Goal: Task Accomplishment & Management: Manage account settings

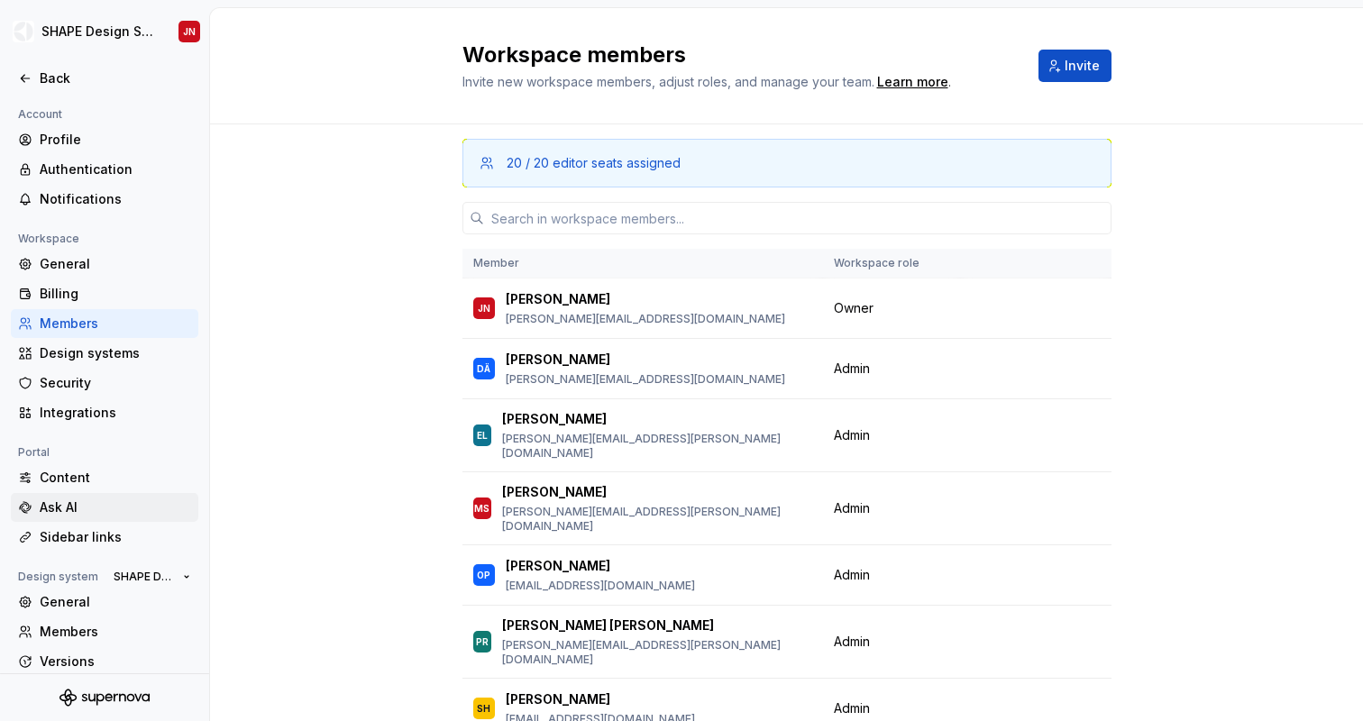
click at [119, 512] on div "Ask AI" at bounding box center [115, 507] width 151 height 18
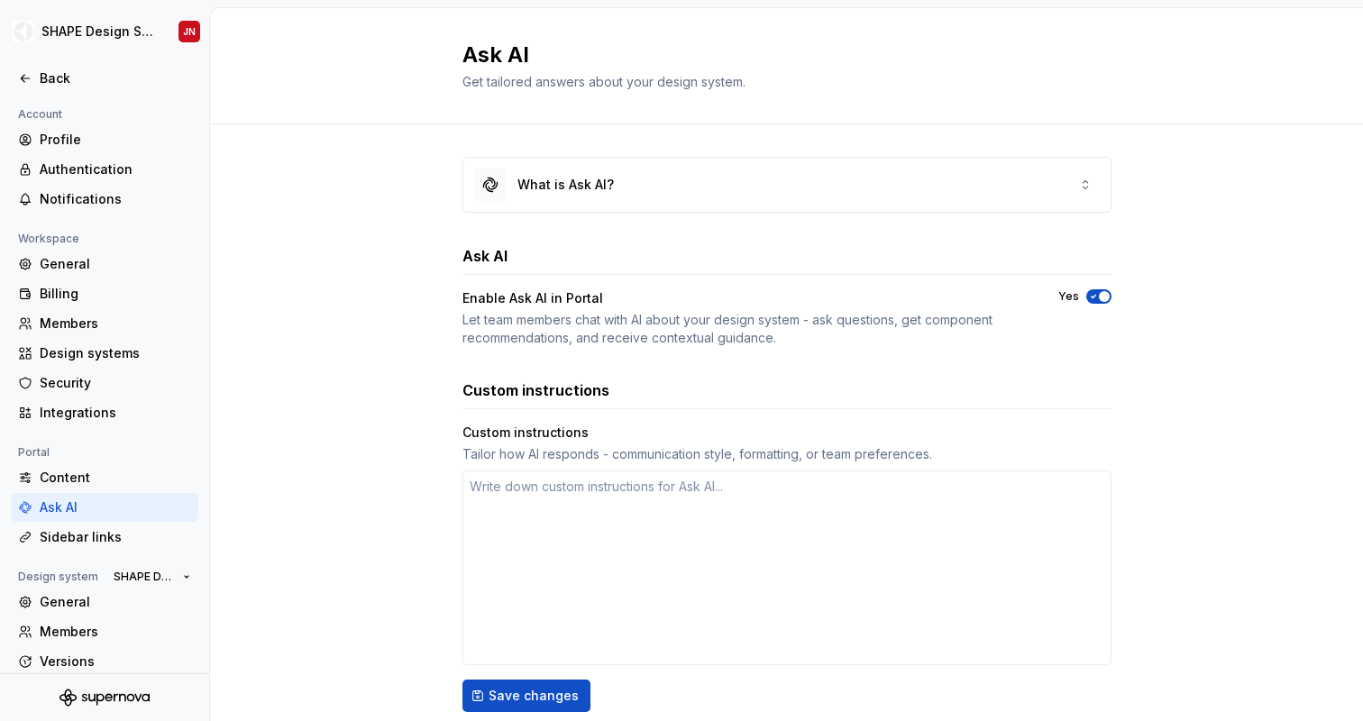
click at [474, 457] on div "Tailor how AI responds - communication style, formatting, or team preferences." at bounding box center [786, 454] width 649 height 18
drag, startPoint x: 474, startPoint y: 457, endPoint x: 552, endPoint y: 457, distance: 77.5
click at [552, 457] on div "Tailor how AI responds - communication style, formatting, or team preferences." at bounding box center [786, 454] width 649 height 18
click at [624, 456] on div "Tailor how AI responds - communication style, formatting, or team preferences." at bounding box center [786, 454] width 649 height 18
drag, startPoint x: 624, startPoint y: 456, endPoint x: 725, endPoint y: 456, distance: 100.9
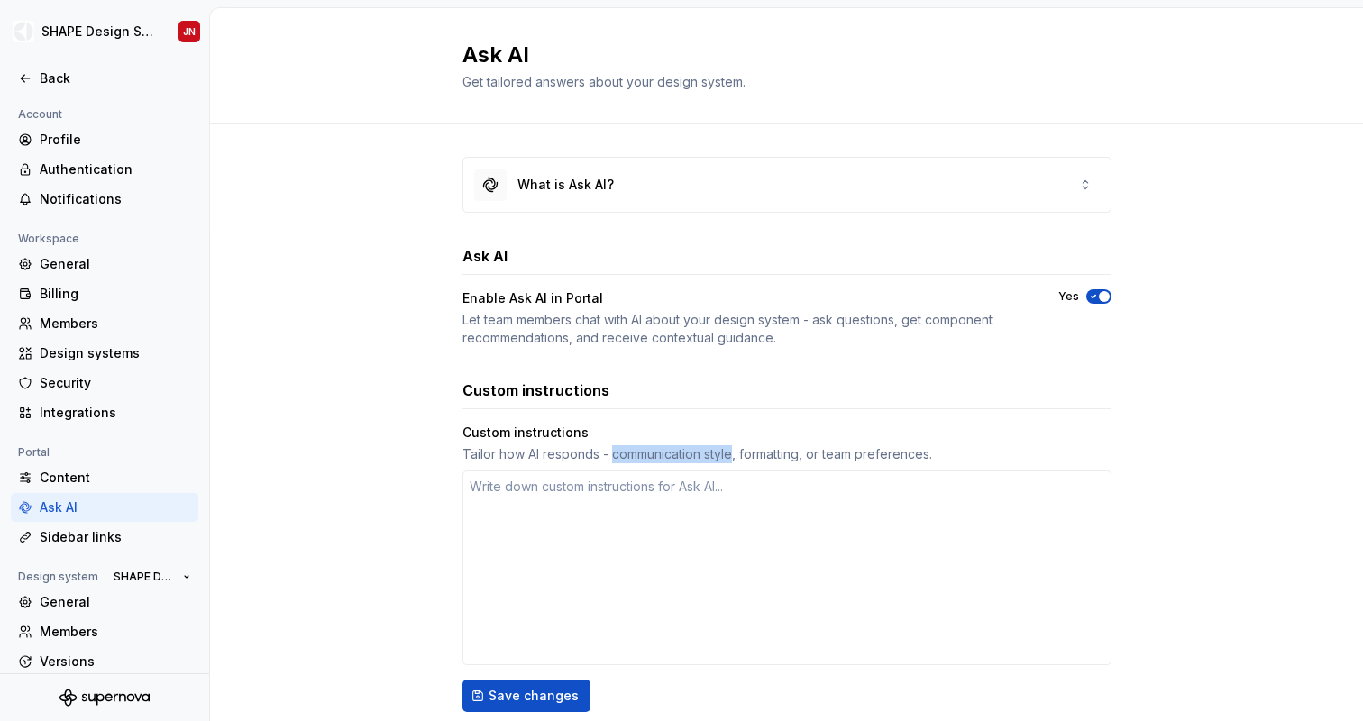
click at [720, 456] on div "Tailor how AI responds - communication style, formatting, or team preferences." at bounding box center [786, 454] width 649 height 18
click at [763, 456] on div "Tailor how AI responds - communication style, formatting, or team preferences." at bounding box center [786, 454] width 649 height 18
drag, startPoint x: 763, startPoint y: 456, endPoint x: 895, endPoint y: 456, distance: 131.6
click at [891, 456] on div "Tailor how AI responds - communication style, formatting, or team preferences." at bounding box center [786, 454] width 649 height 18
click at [908, 456] on div "Tailor how AI responds - communication style, formatting, or team preferences." at bounding box center [786, 454] width 649 height 18
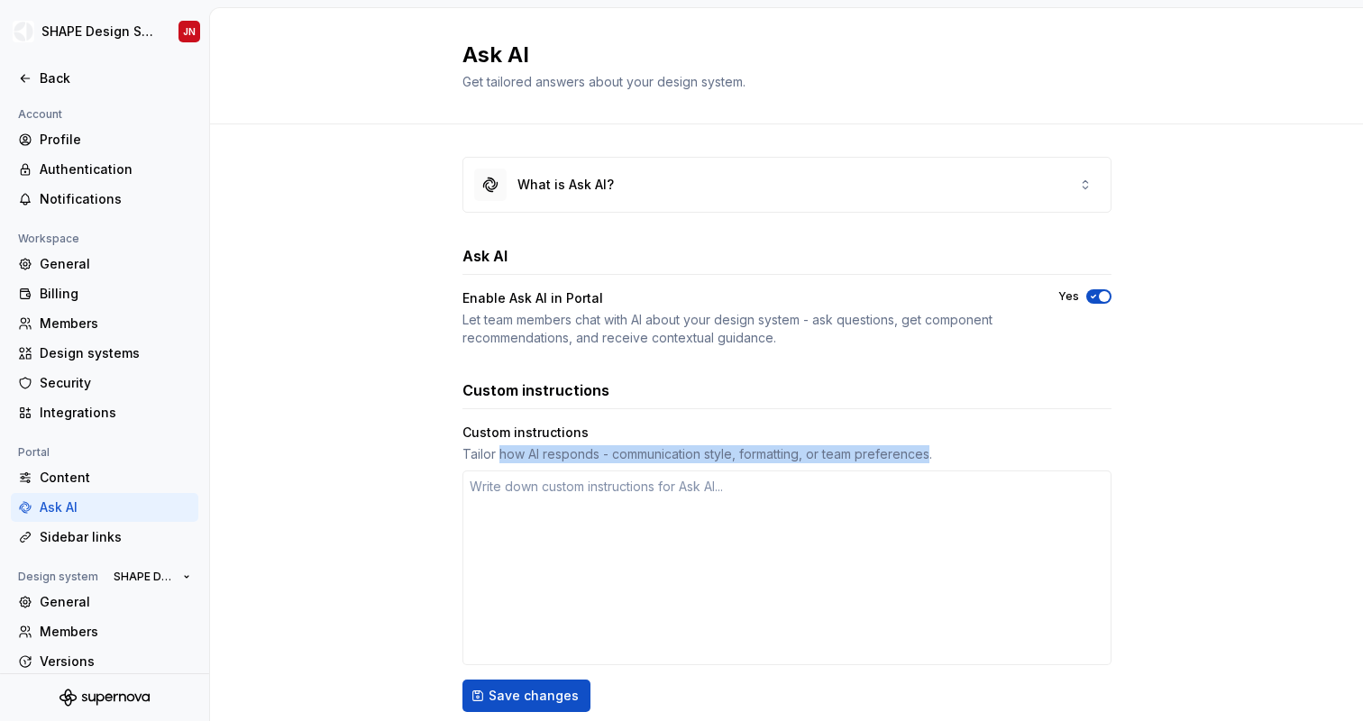
drag, startPoint x: 908, startPoint y: 456, endPoint x: 498, endPoint y: 458, distance: 410.1
click at [498, 458] on div "Tailor how AI responds - communication style, formatting, or team preferences." at bounding box center [786, 454] width 649 height 18
click at [504, 499] on textarea at bounding box center [786, 567] width 649 height 195
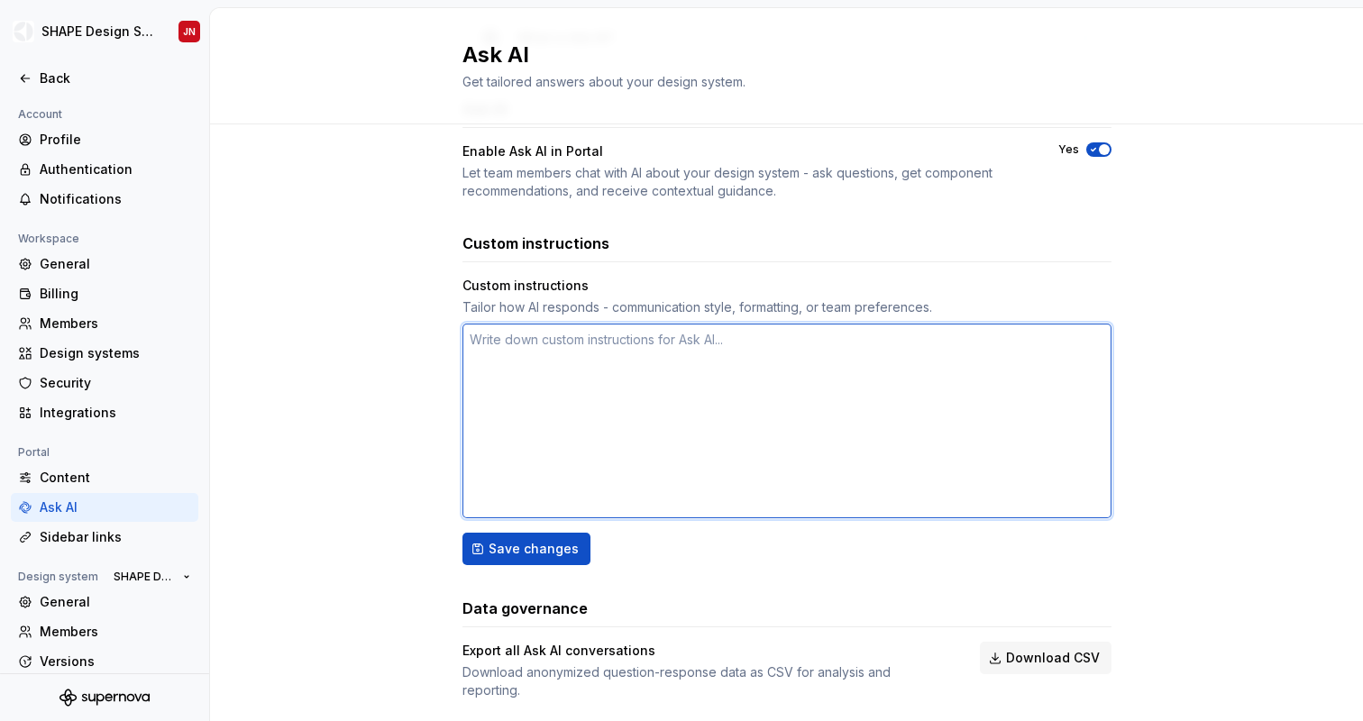
scroll to position [176, 0]
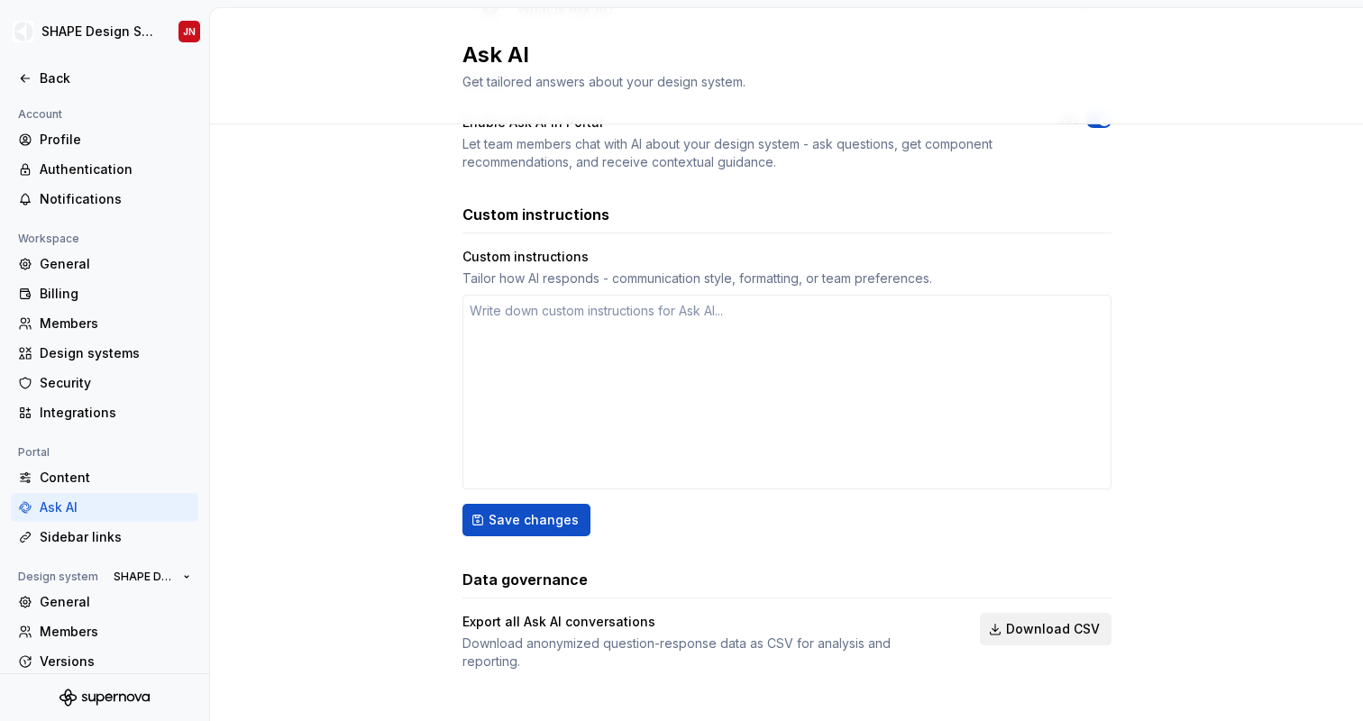
click at [1045, 626] on span "Download CSV" at bounding box center [1053, 629] width 94 height 18
type textarea "*"
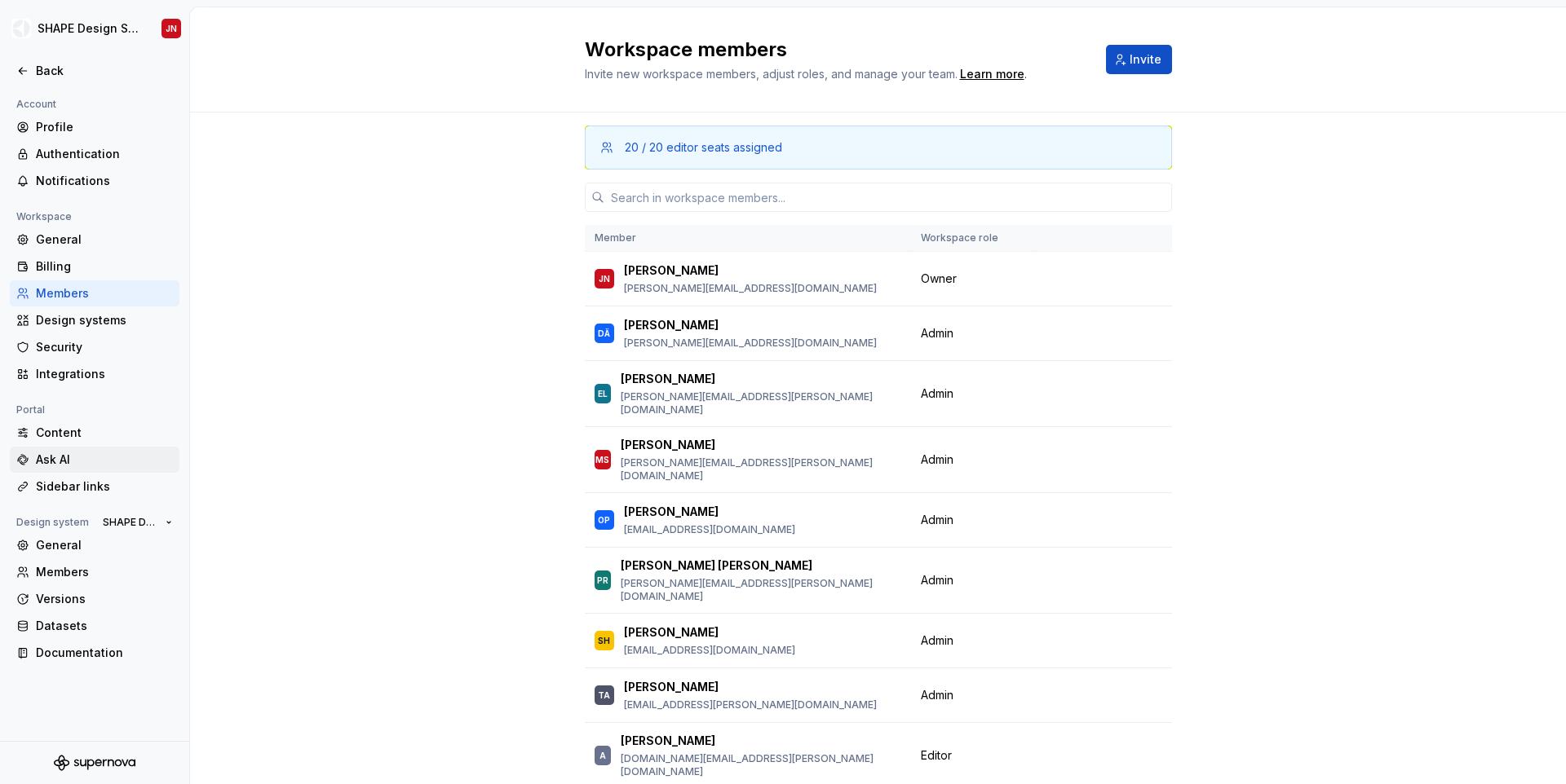
click at [99, 461] on div "Ask AI" at bounding box center [104, 459] width 137 height 16
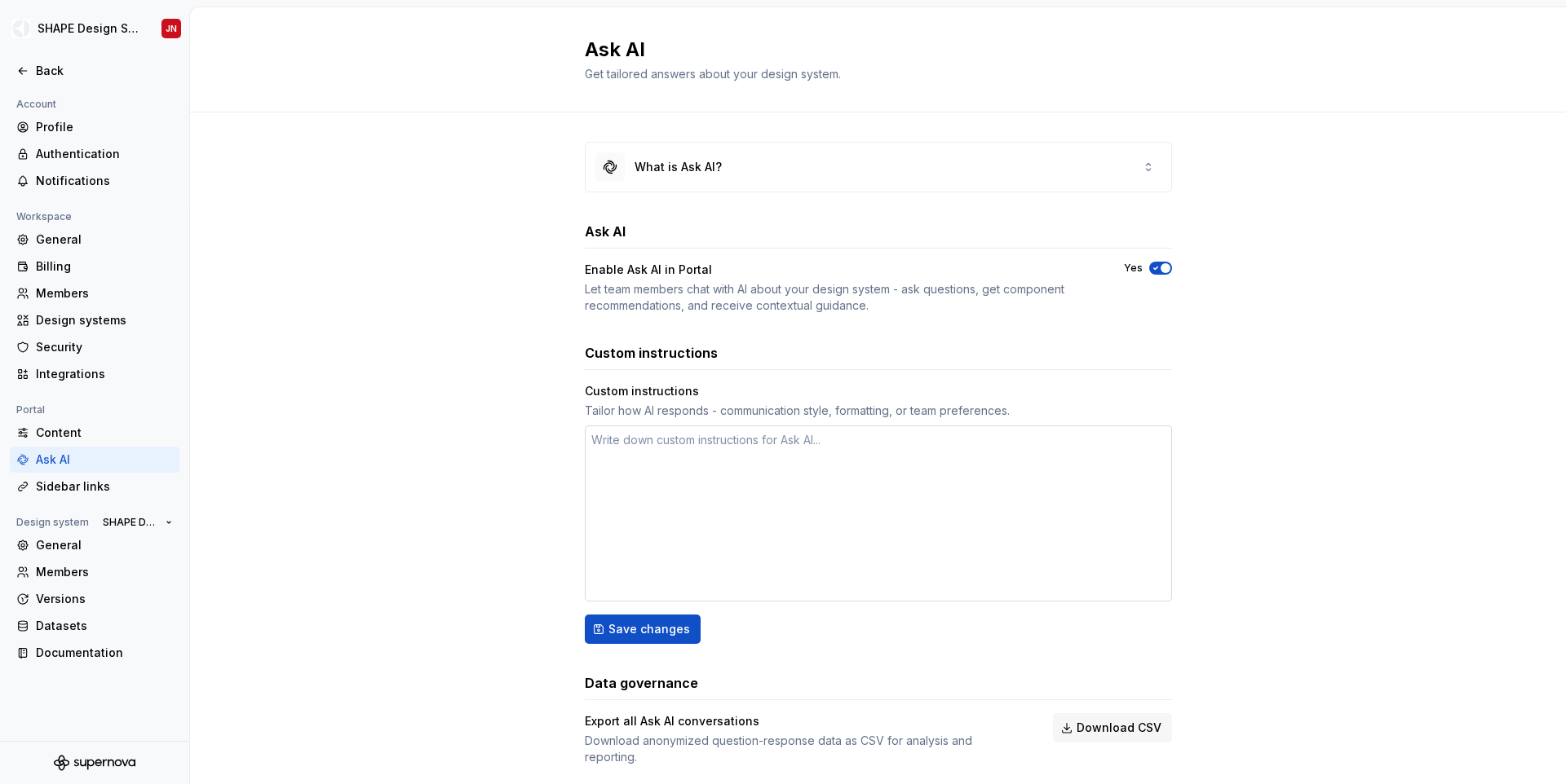
scroll to position [27, 0]
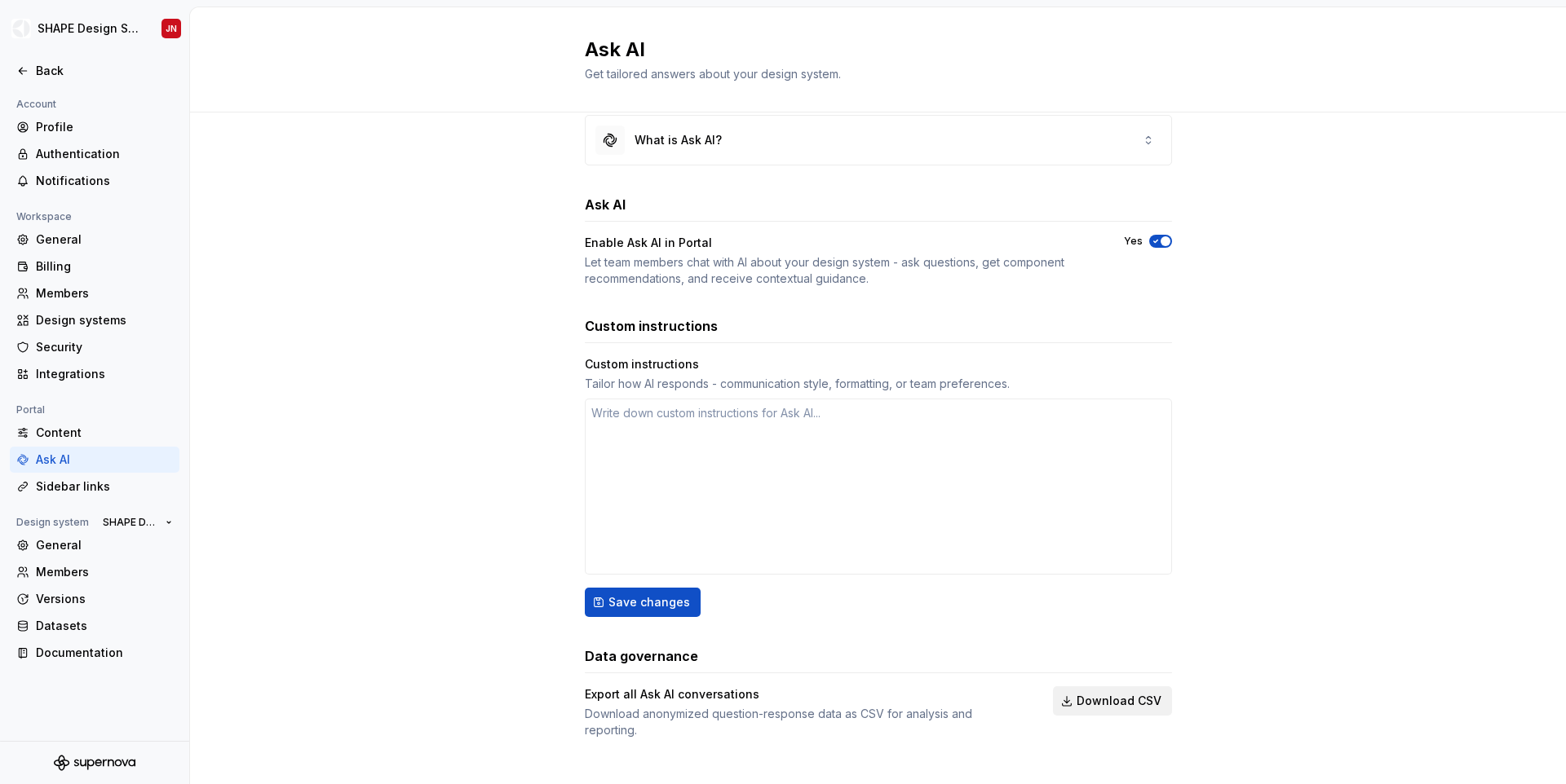
click at [1092, 695] on span "Download CSV" at bounding box center [1119, 701] width 85 height 16
click at [477, 174] on div "What is Ask AI? Ask AI Enable Ask AI in Portal Let team members chat with AI ab…" at bounding box center [878, 443] width 1376 height 714
click at [682, 446] on textarea at bounding box center [878, 486] width 587 height 176
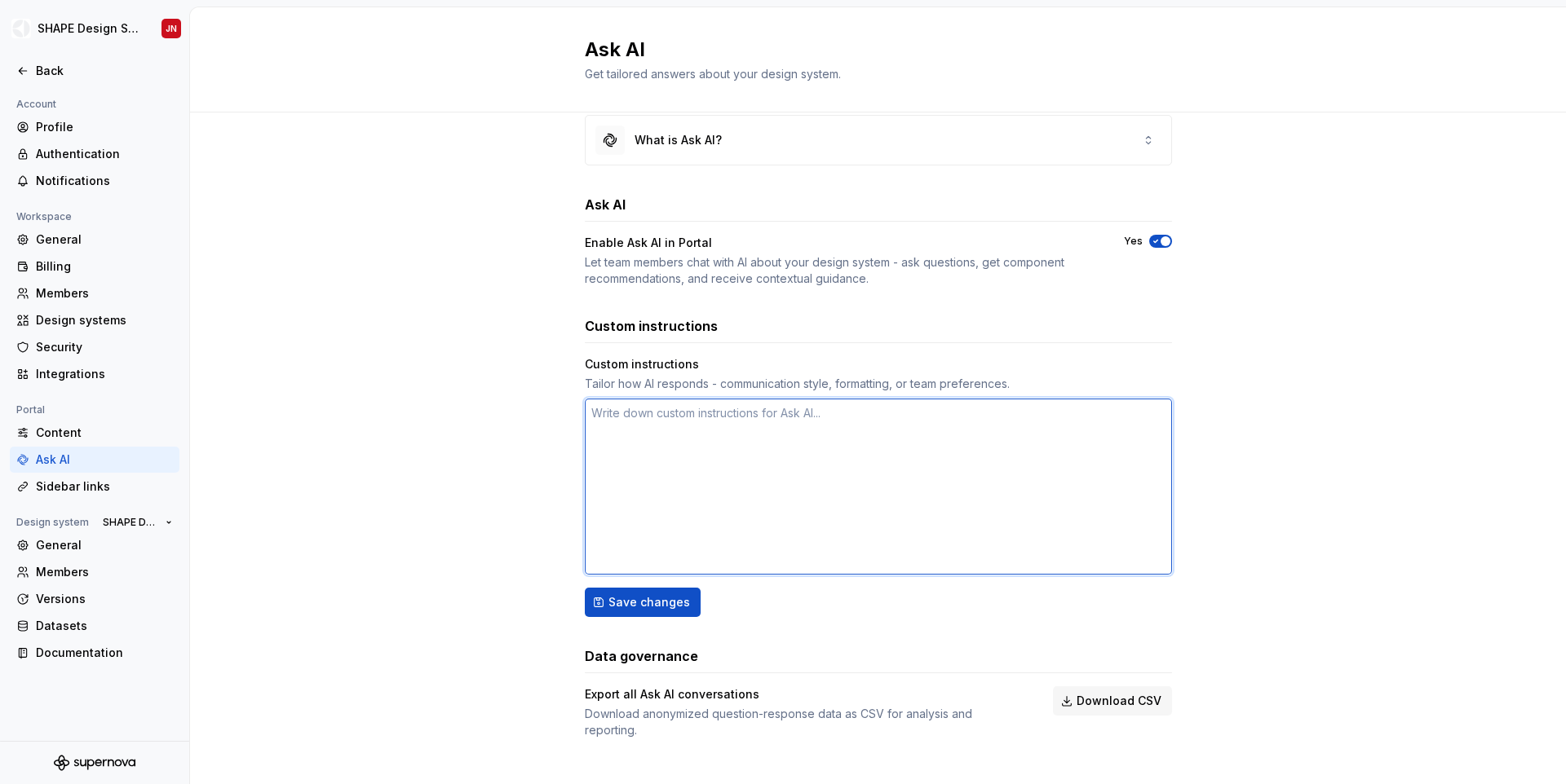
type textarea "*"
type textarea "B"
type textarea "*"
type textarea "Be"
type textarea "*"
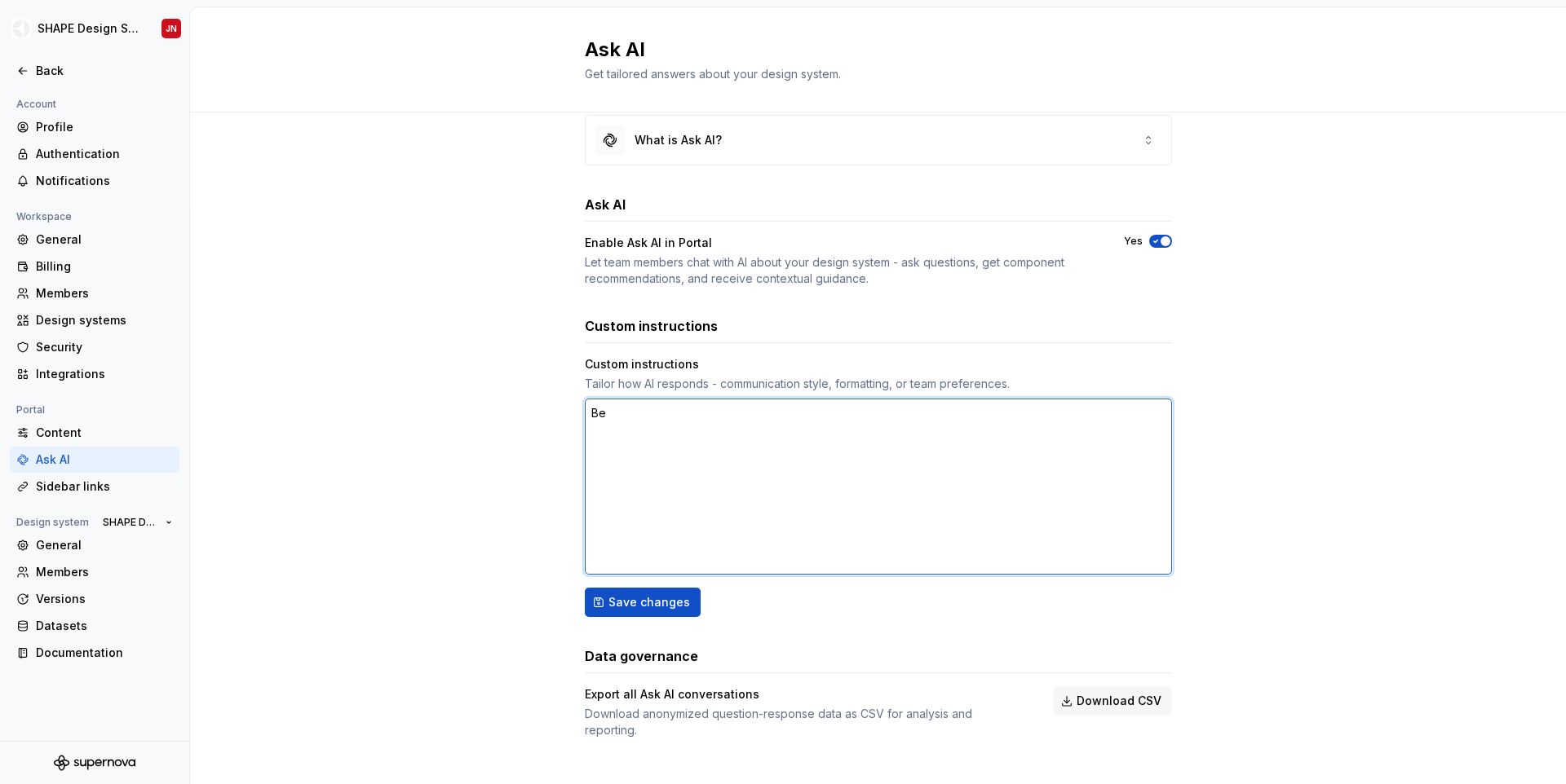
type textarea "Be"
type textarea "*"
type textarea "Be a"
type textarea "*"
type textarea "Be aw"
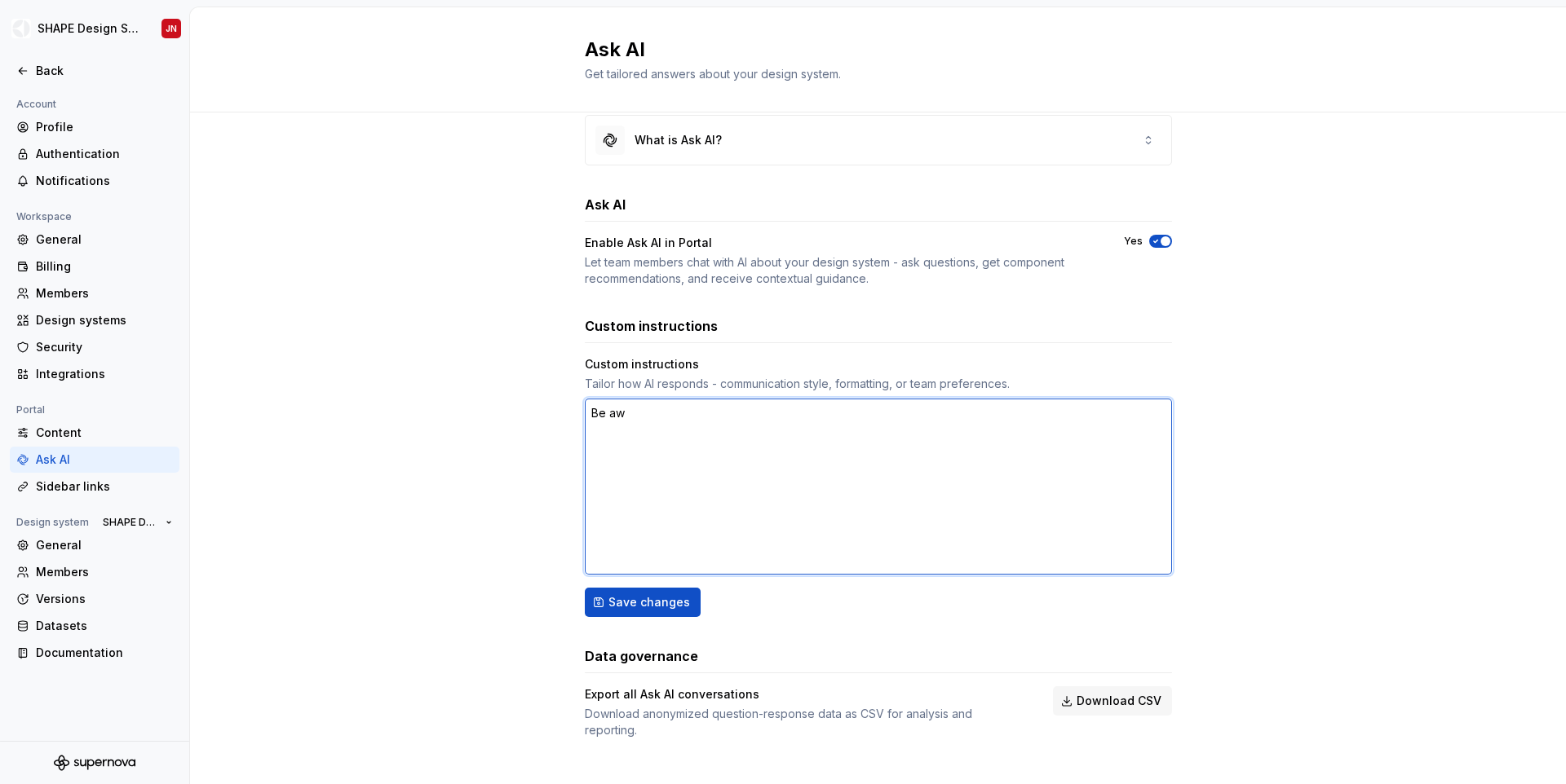
type textarea "*"
type textarea "Be awa"
type textarea "*"
type textarea "Be awar"
type textarea "*"
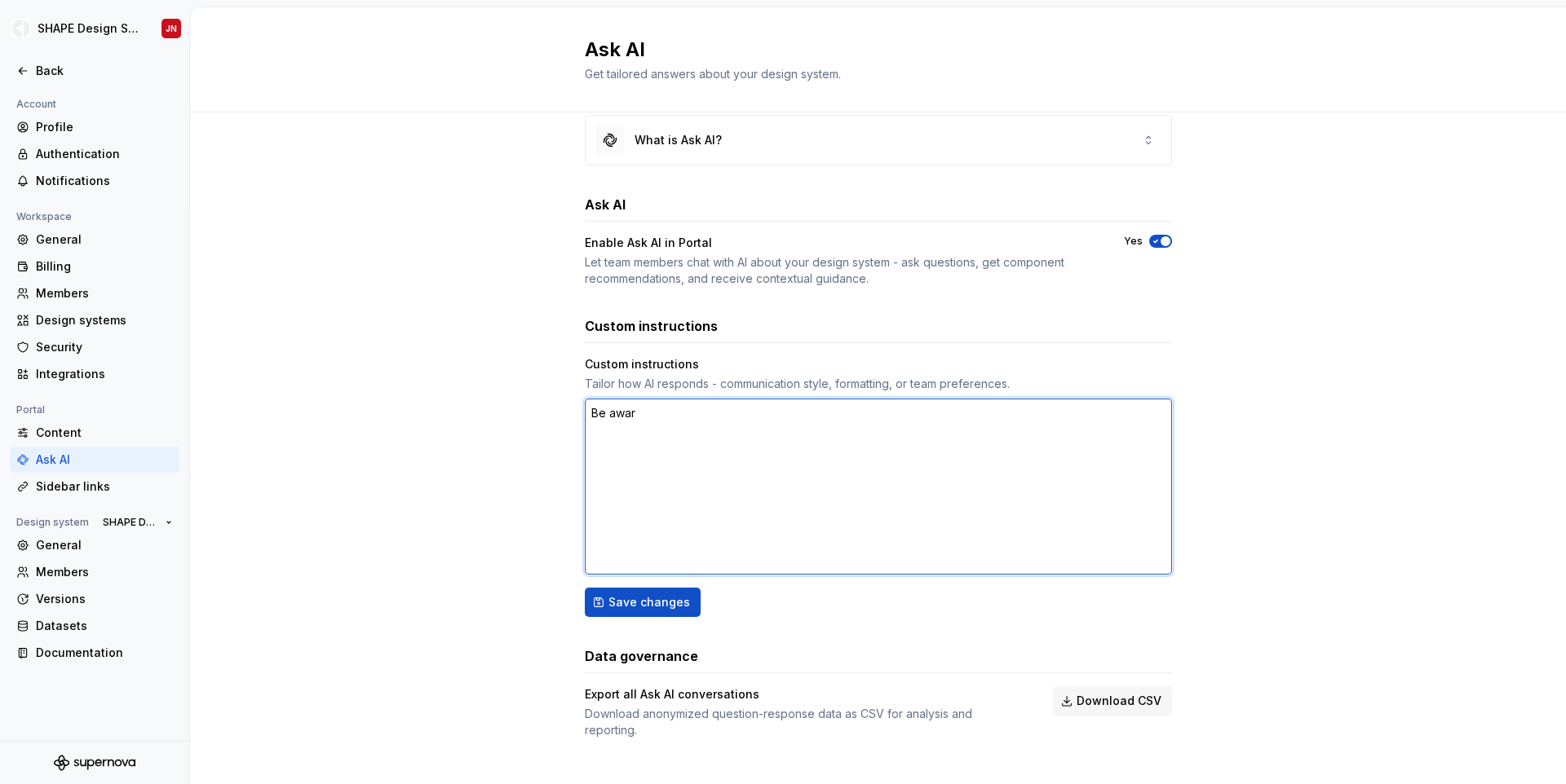
type textarea "Be aware"
type textarea "*"
type textarea "Be aware"
type textarea "*"
type textarea "Be aware o"
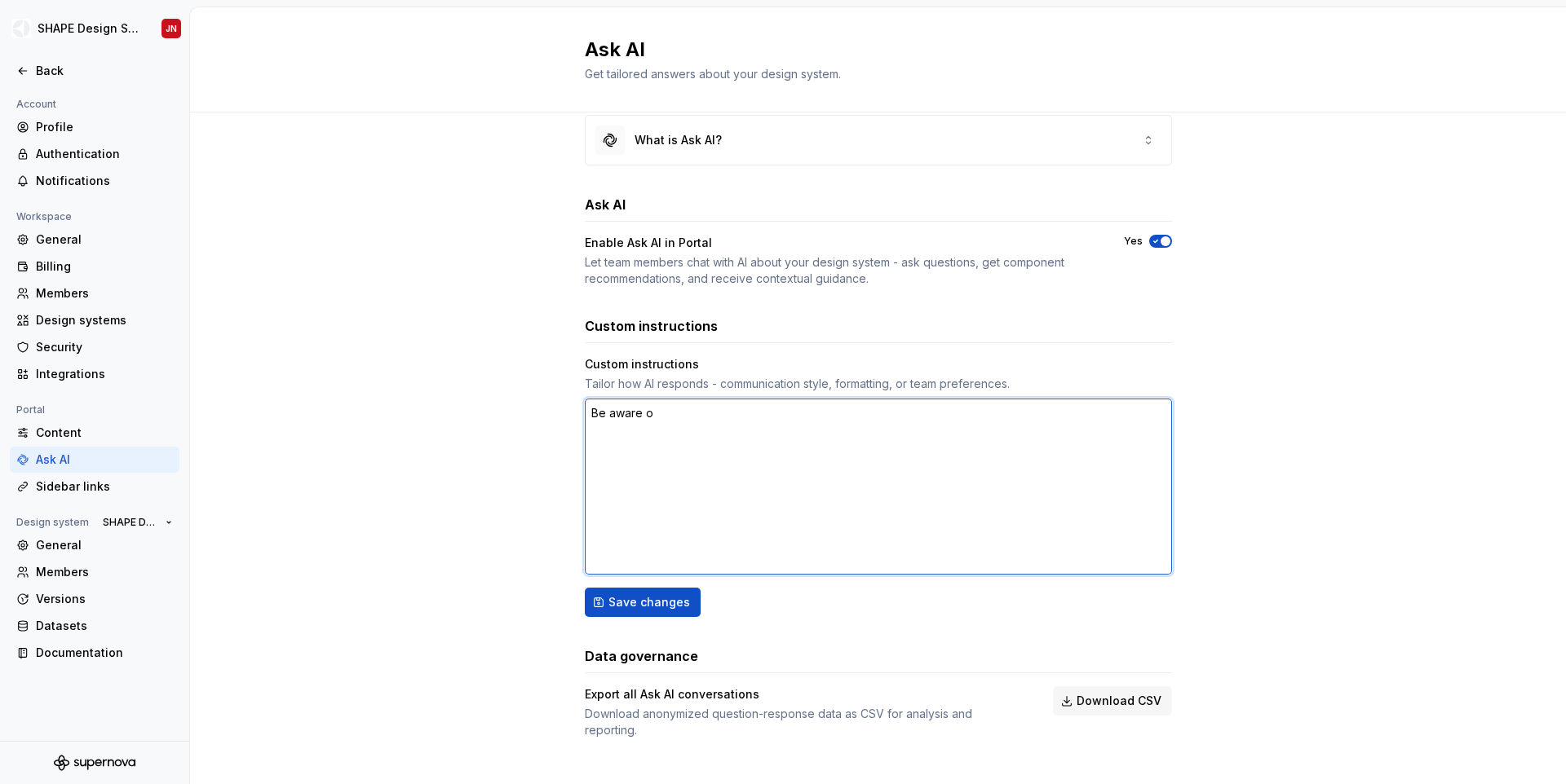
type textarea "*"
type textarea "Be aware of"
type textarea "*"
type textarea "Be aware of"
type textarea "*"
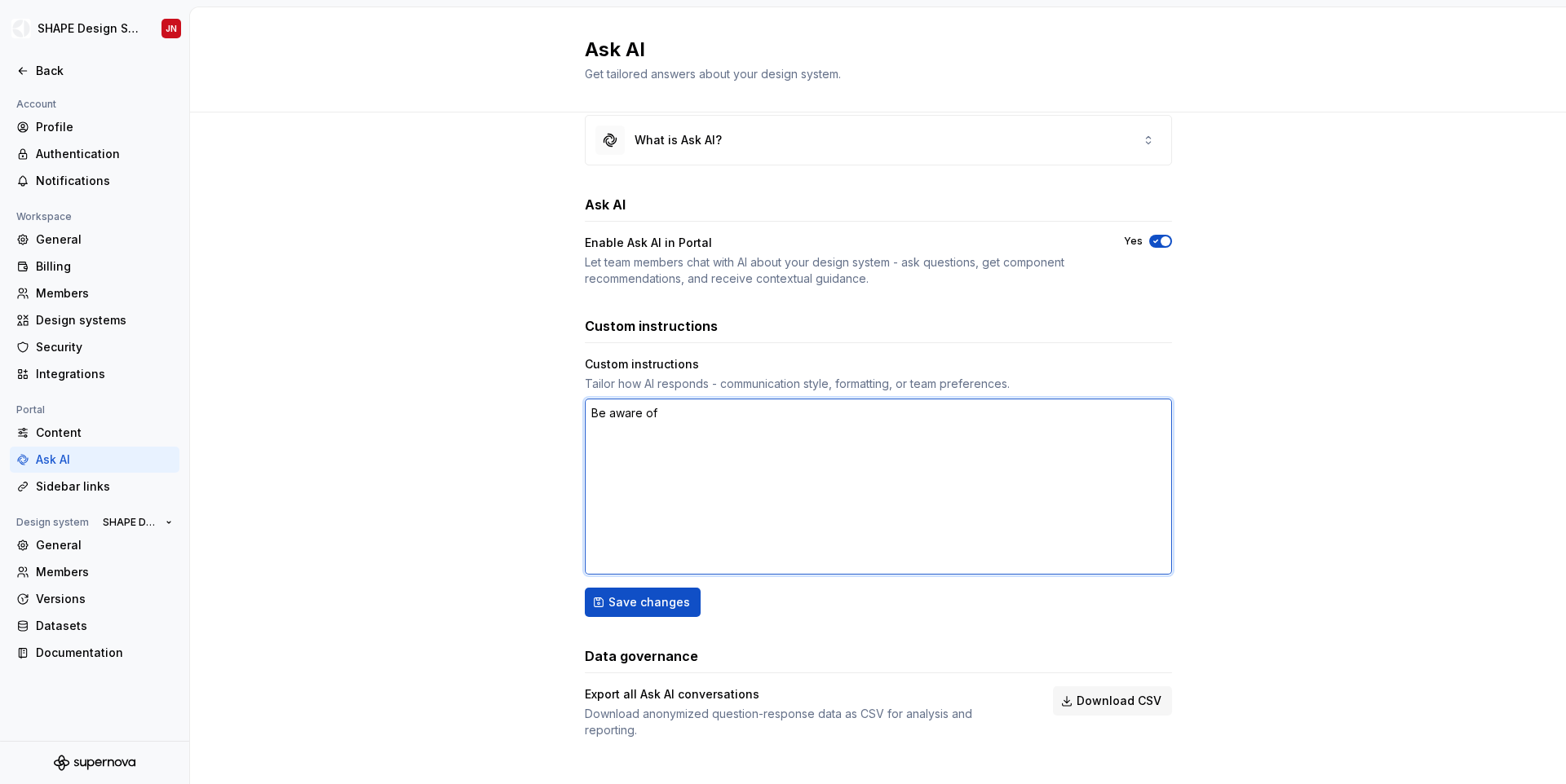
type textarea "Be aware of t"
type textarea "*"
type textarea "Be aware of th"
type textarea "*"
type textarea "Be aware of the"
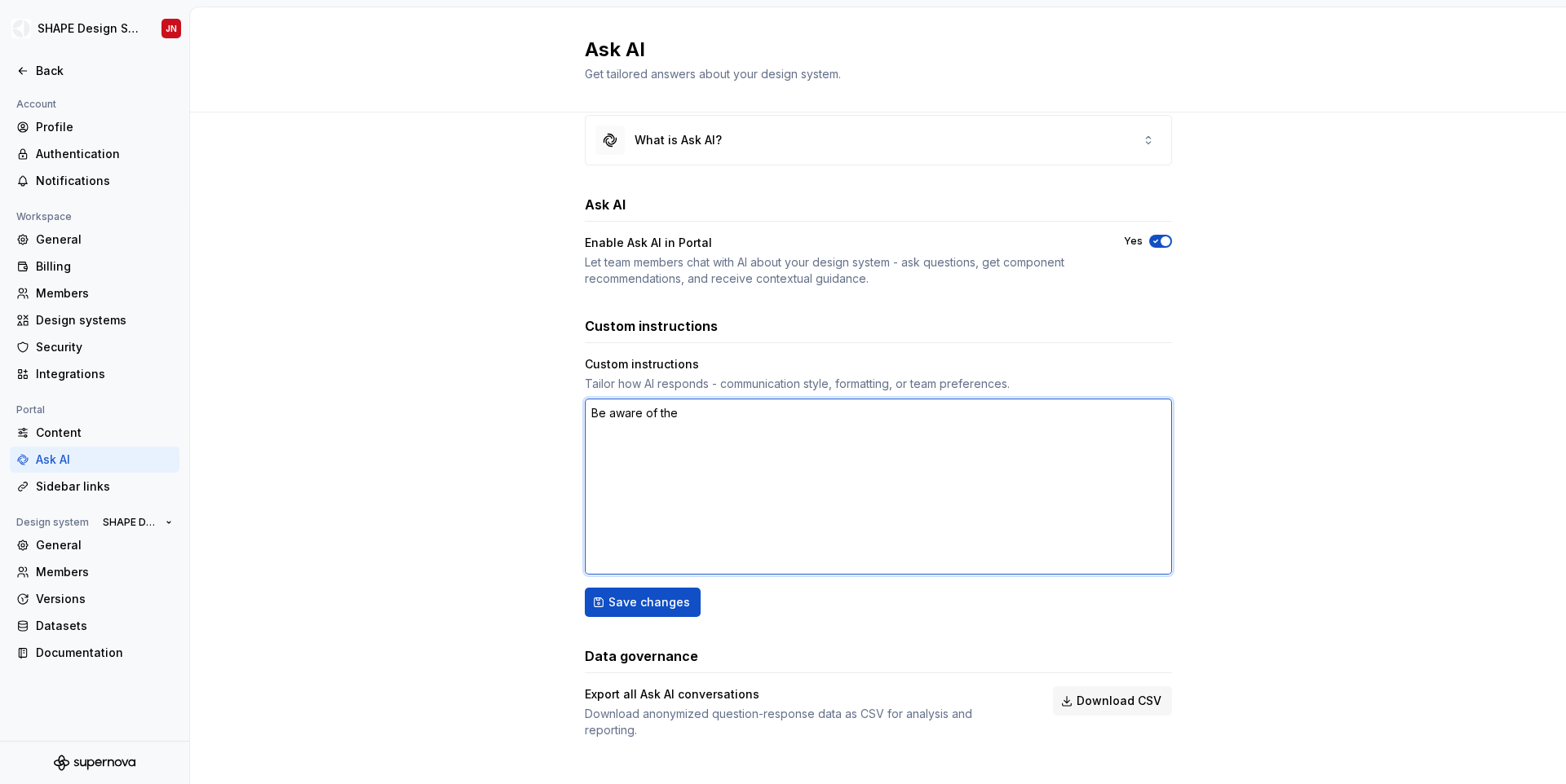
type textarea "*"
type textarea "Be aware of the"
type textarea "*"
type textarea "Be aware of the d"
type textarea "*"
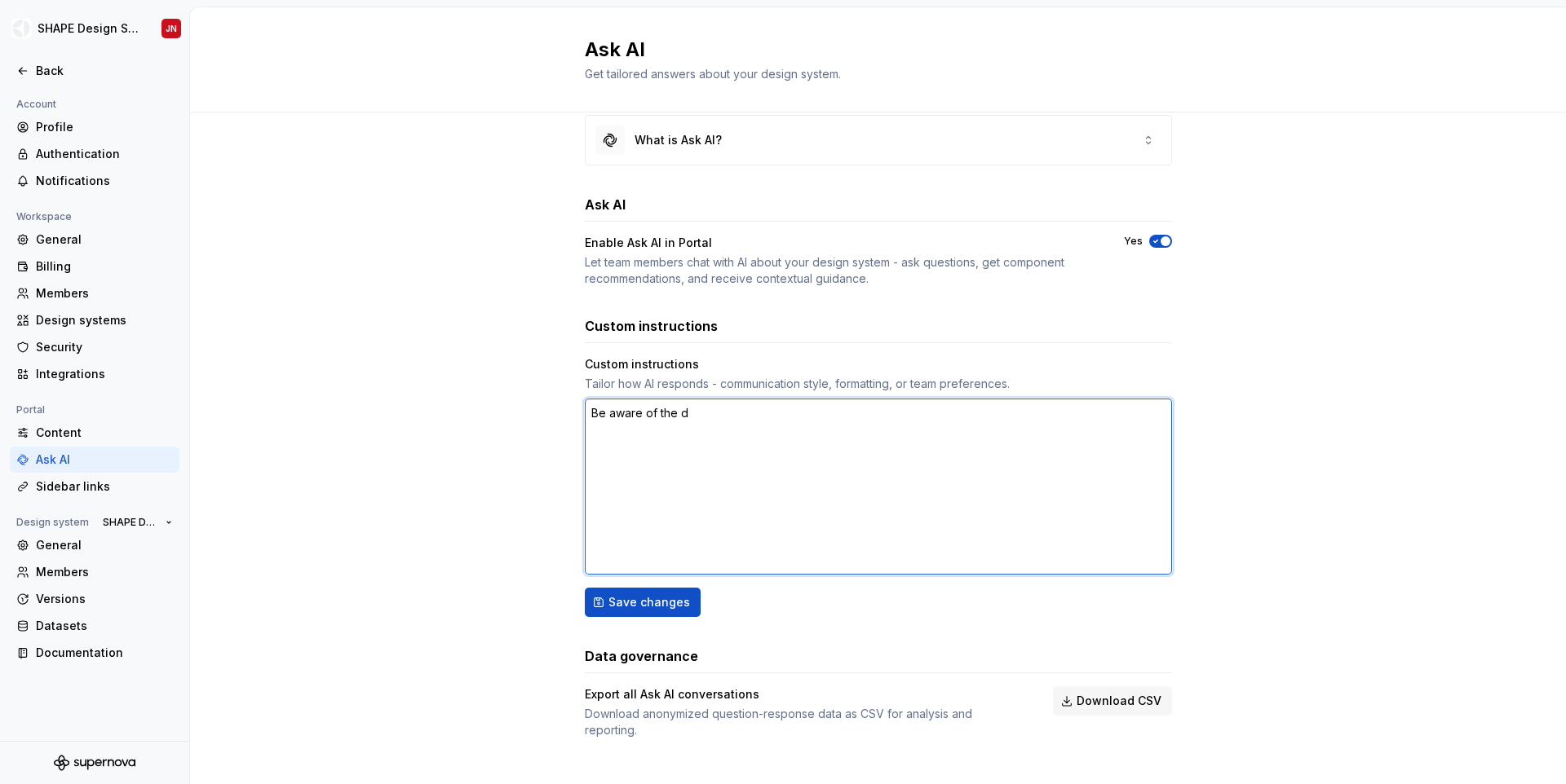
type textarea "Be aware of the di"
type textarea "*"
type textarea "Be aware of the dif"
type textarea "*"
type textarea "Be aware of the diff"
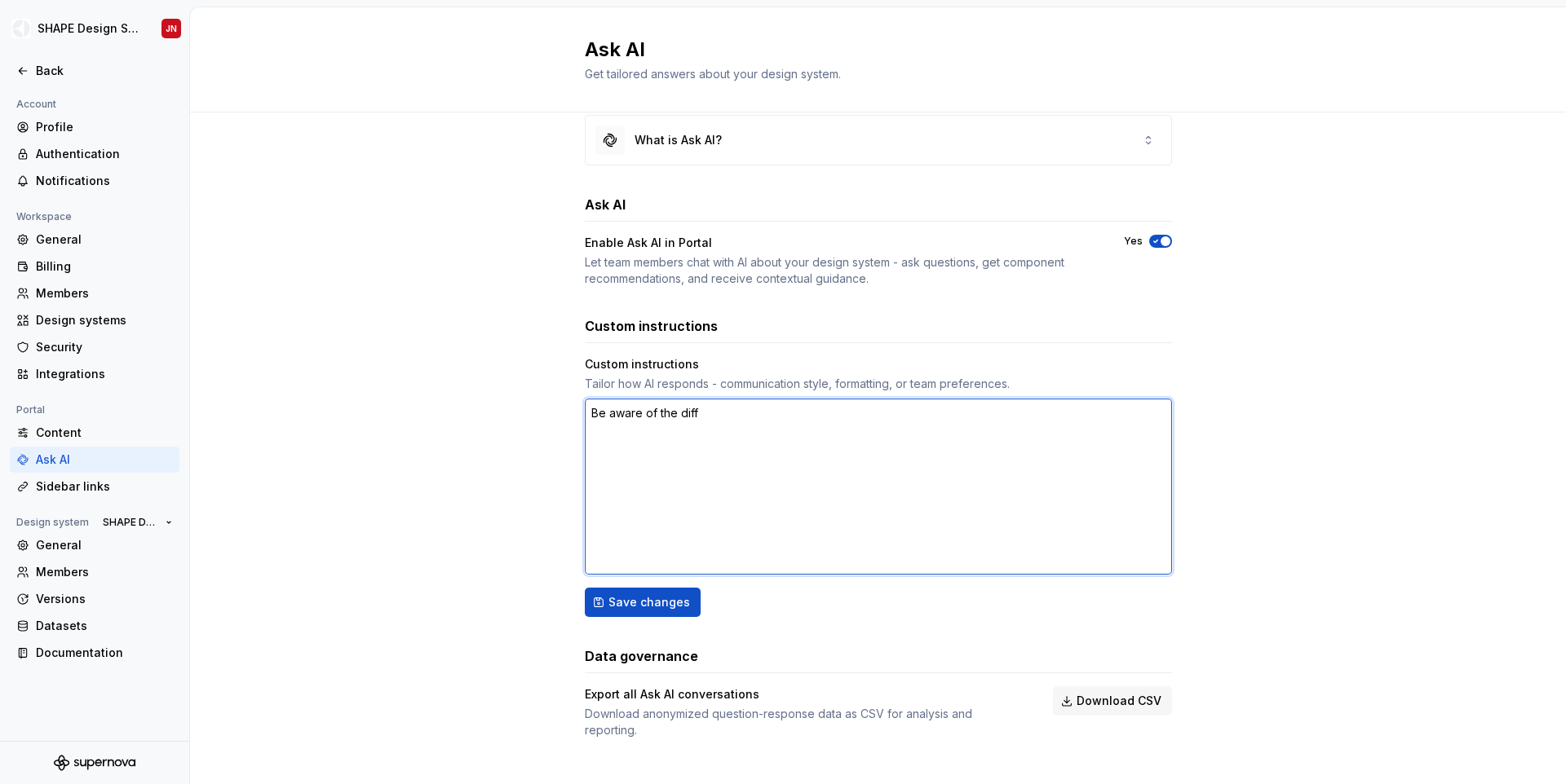
type textarea "*"
type textarea "Be aware of the diffe"
type textarea "*"
type textarea "Be aware of the differ"
type textarea "*"
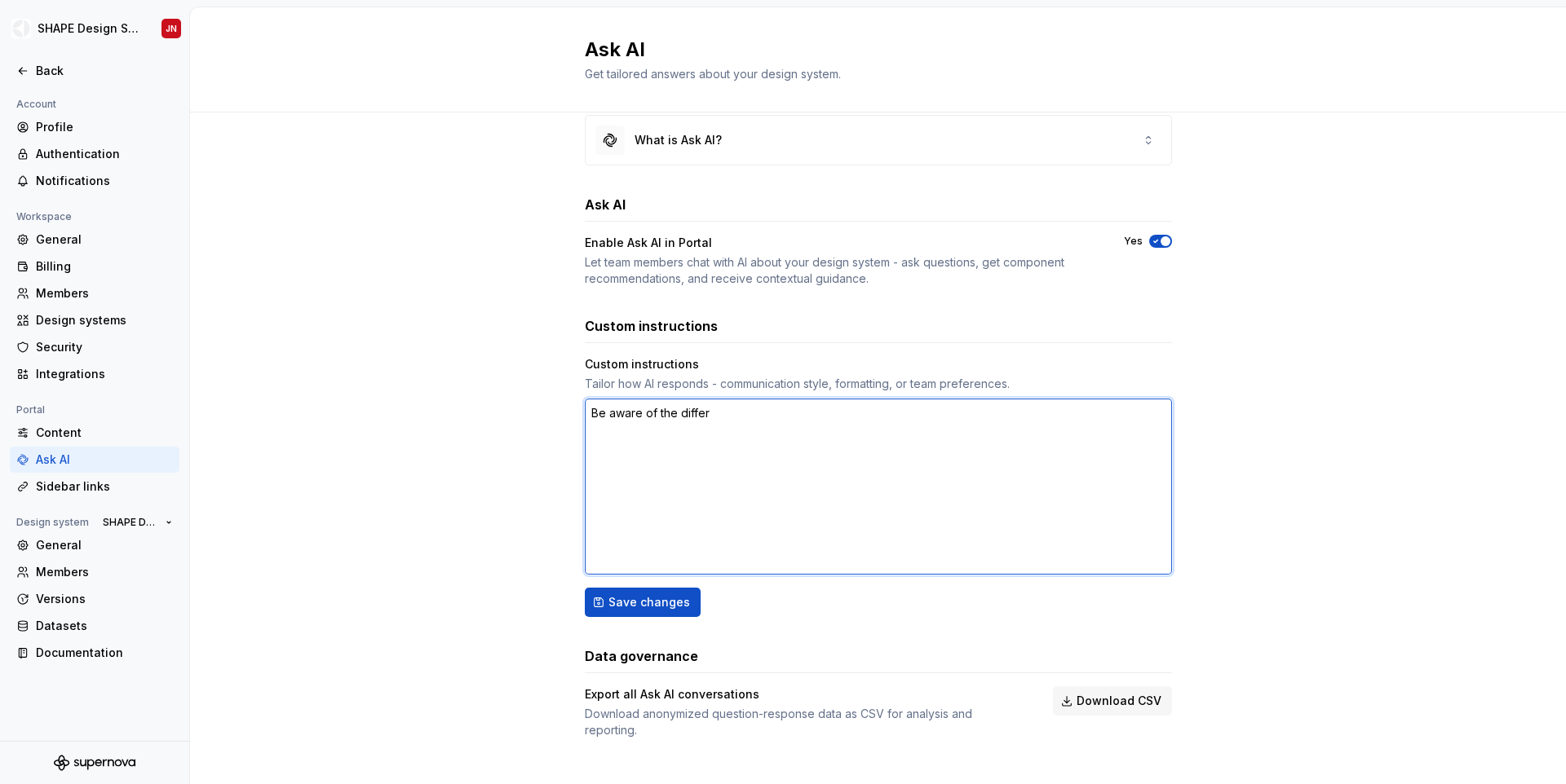
type textarea "Be aware of the differe"
type textarea "*"
type textarea "Be aware of the differen"
type textarea "*"
type textarea "Be aware of the differenc"
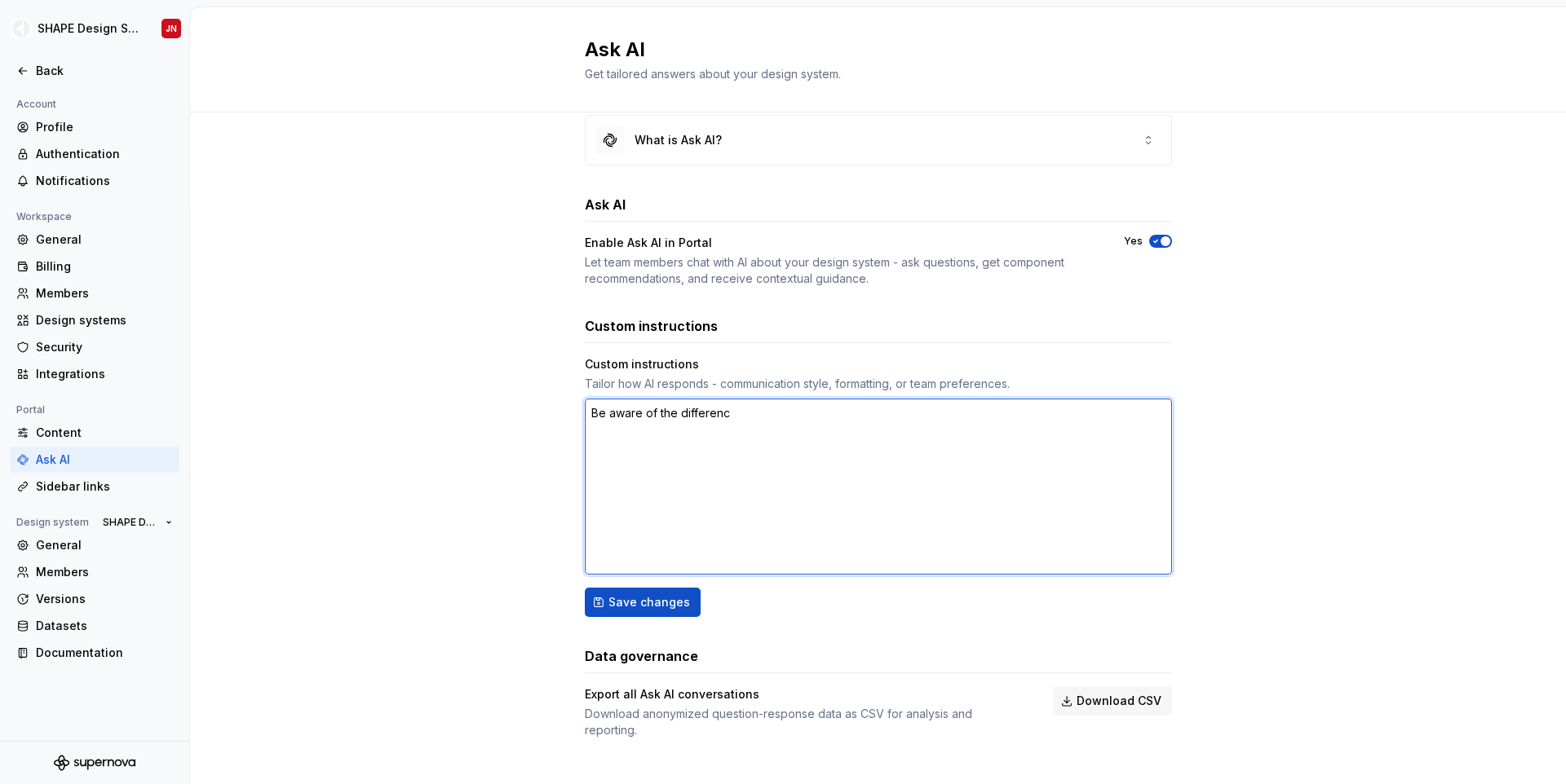
type textarea "*"
type textarea "Be aware of the difference"
type textarea "*"
type textarea "Be aware of the difference b"
type textarea "*"
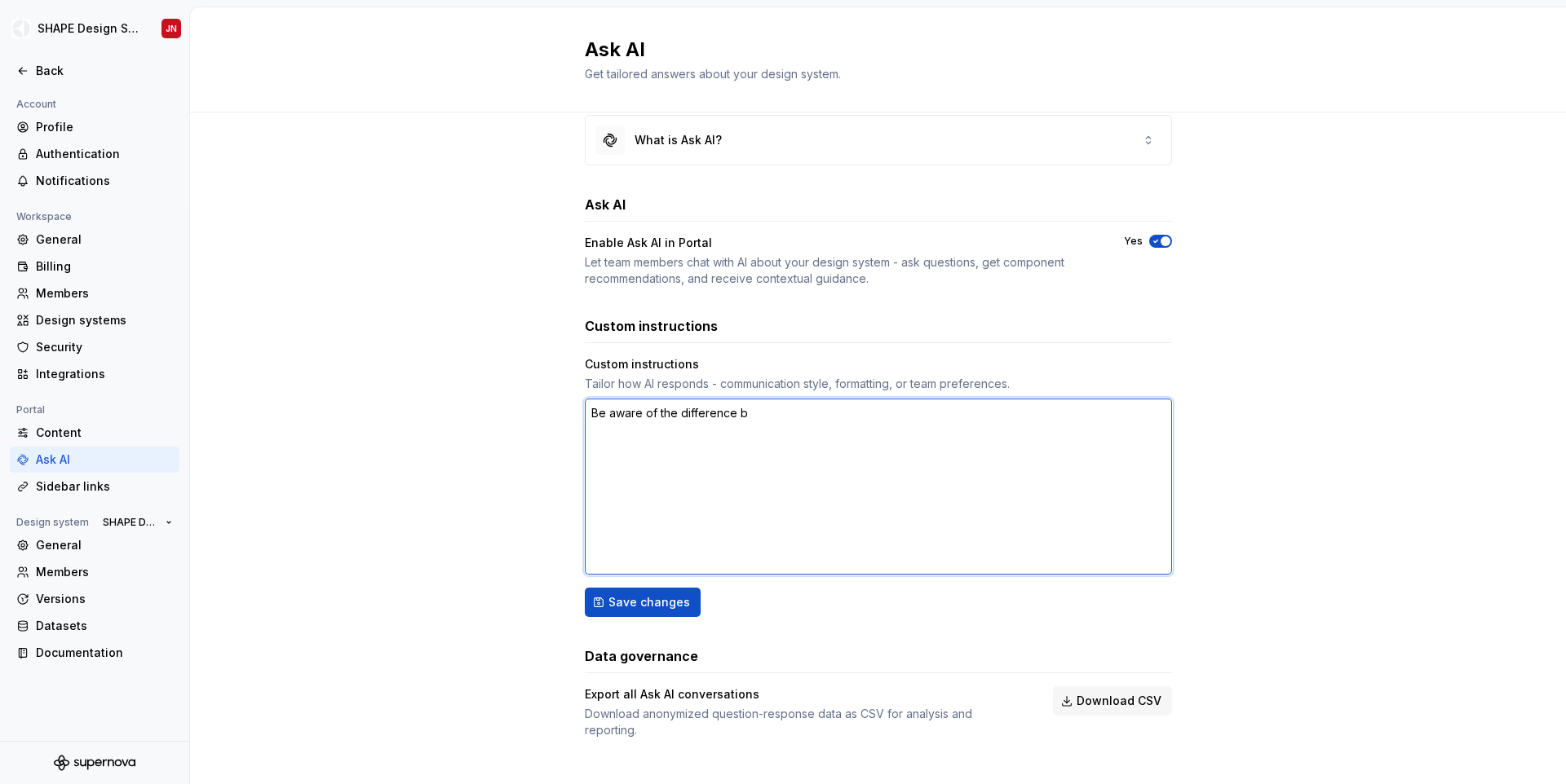
type textarea "Be aware of the difference be"
type textarea "*"
type textarea "Be aware of the difference bet"
type textarea "*"
type textarea "Be aware of the difference betw"
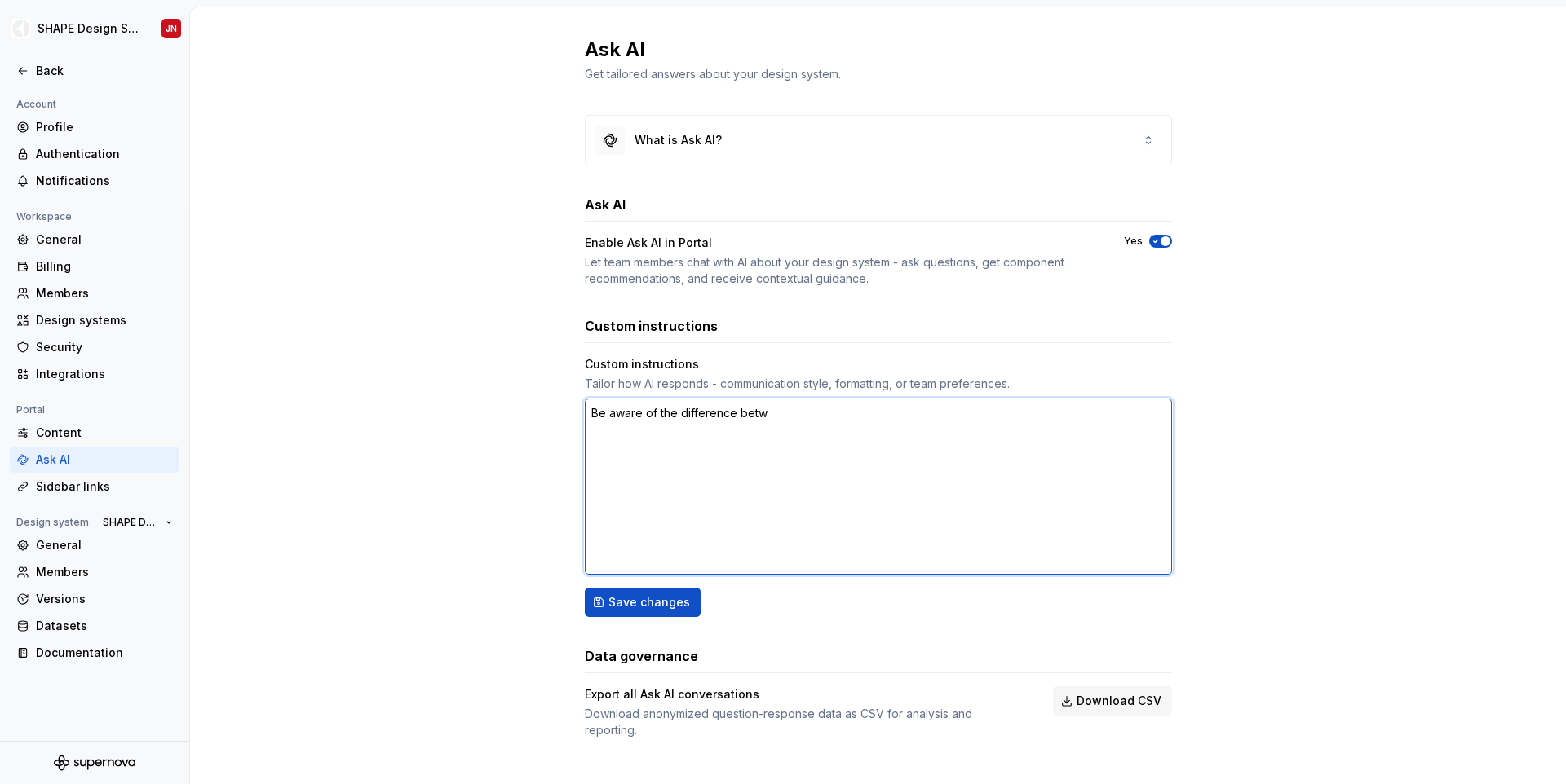
type textarea "*"
type textarea "Be aware of the difference betwe"
type textarea "*"
type textarea "Be aware of the difference betwee"
type textarea "*"
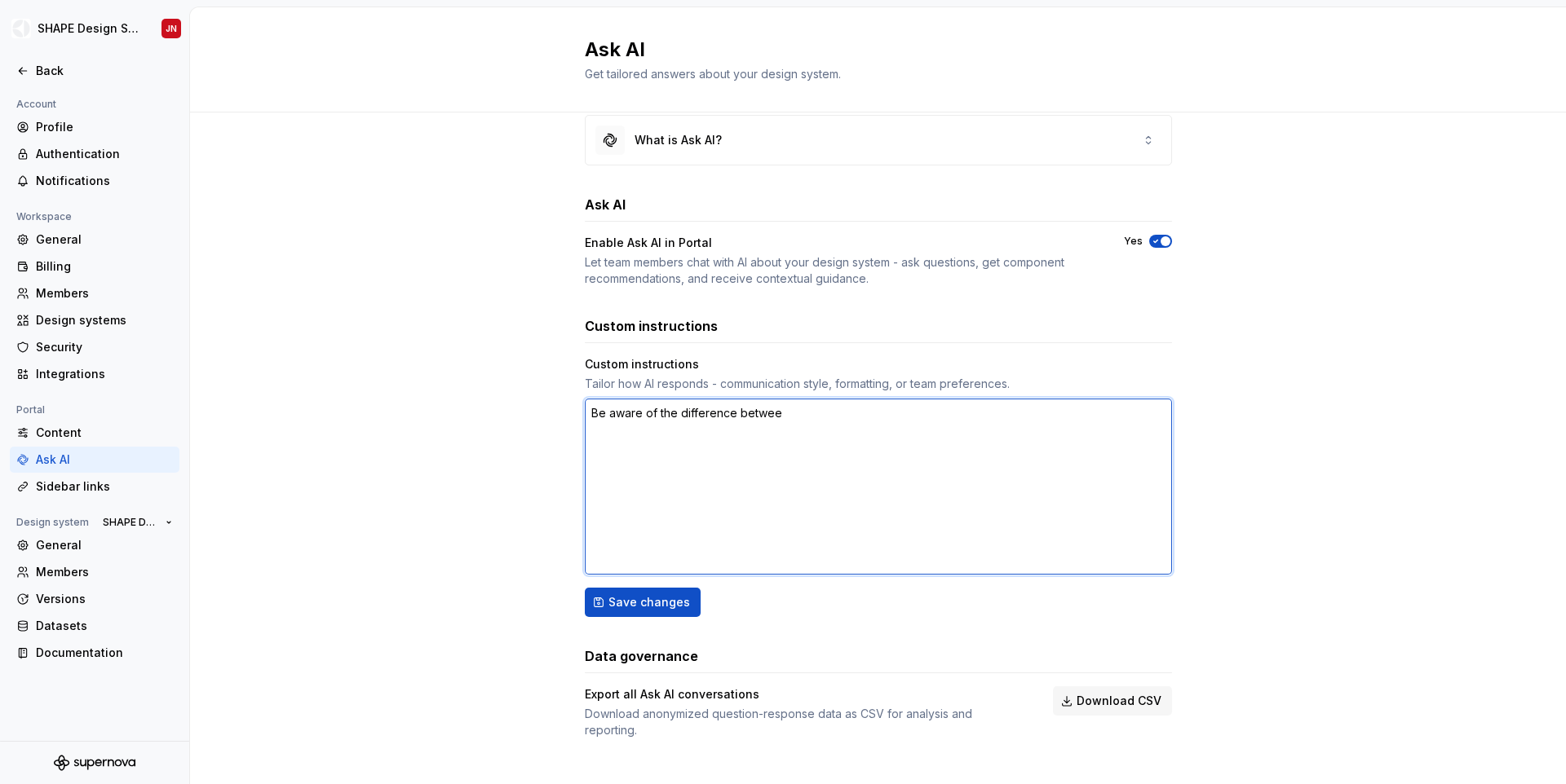
type textarea "Be aware of the difference between"
type textarea "*"
type textarea "Be aware of the difference between"
type textarea "*"
type textarea "Be aware of the difference between SH"
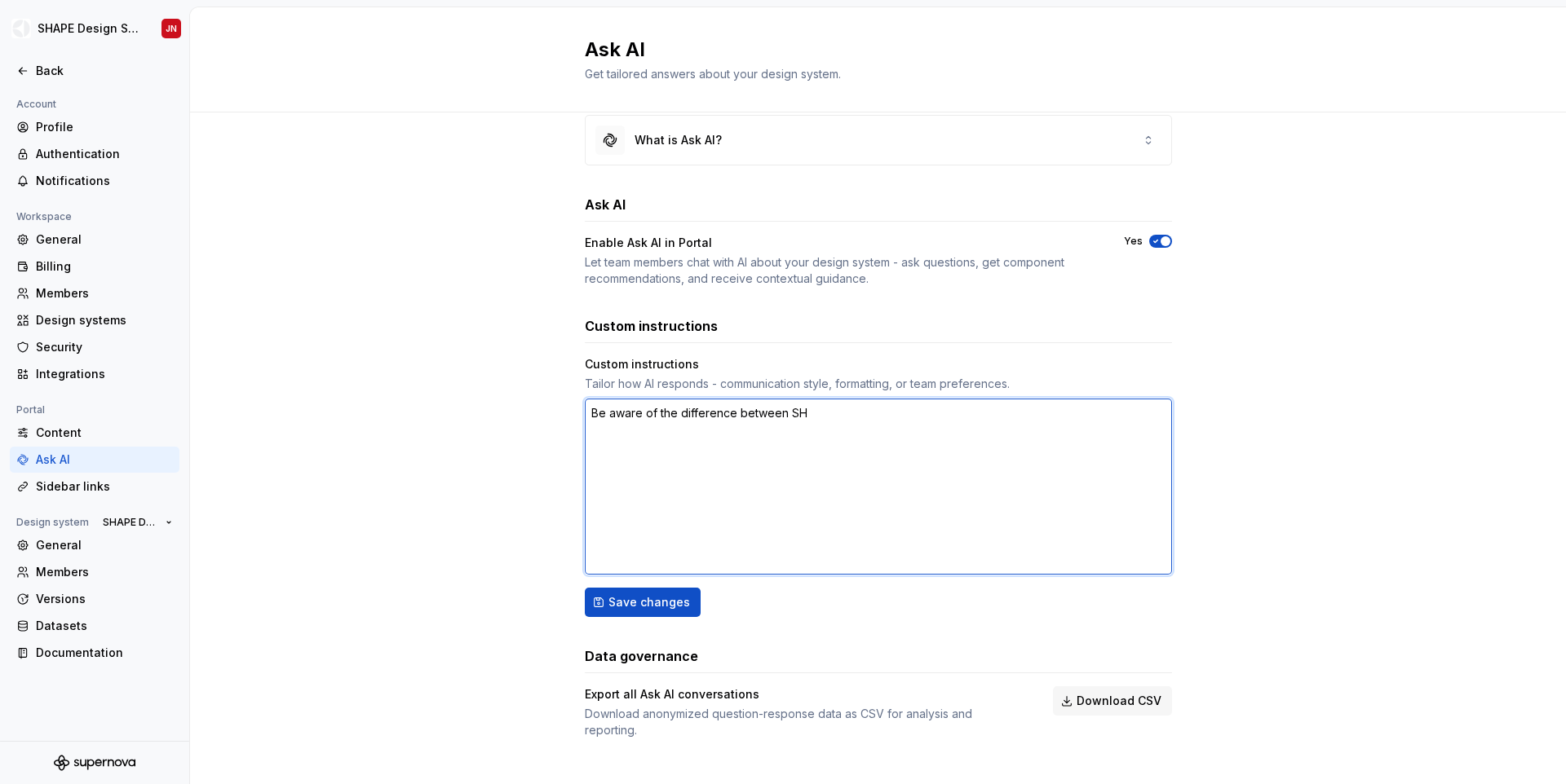
type textarea "*"
type textarea "Be aware of the difference between [DEMOGRAPHIC_DATA]"
type textarea "*"
type textarea "Be aware of the difference between SHAPE"
type textarea "*"
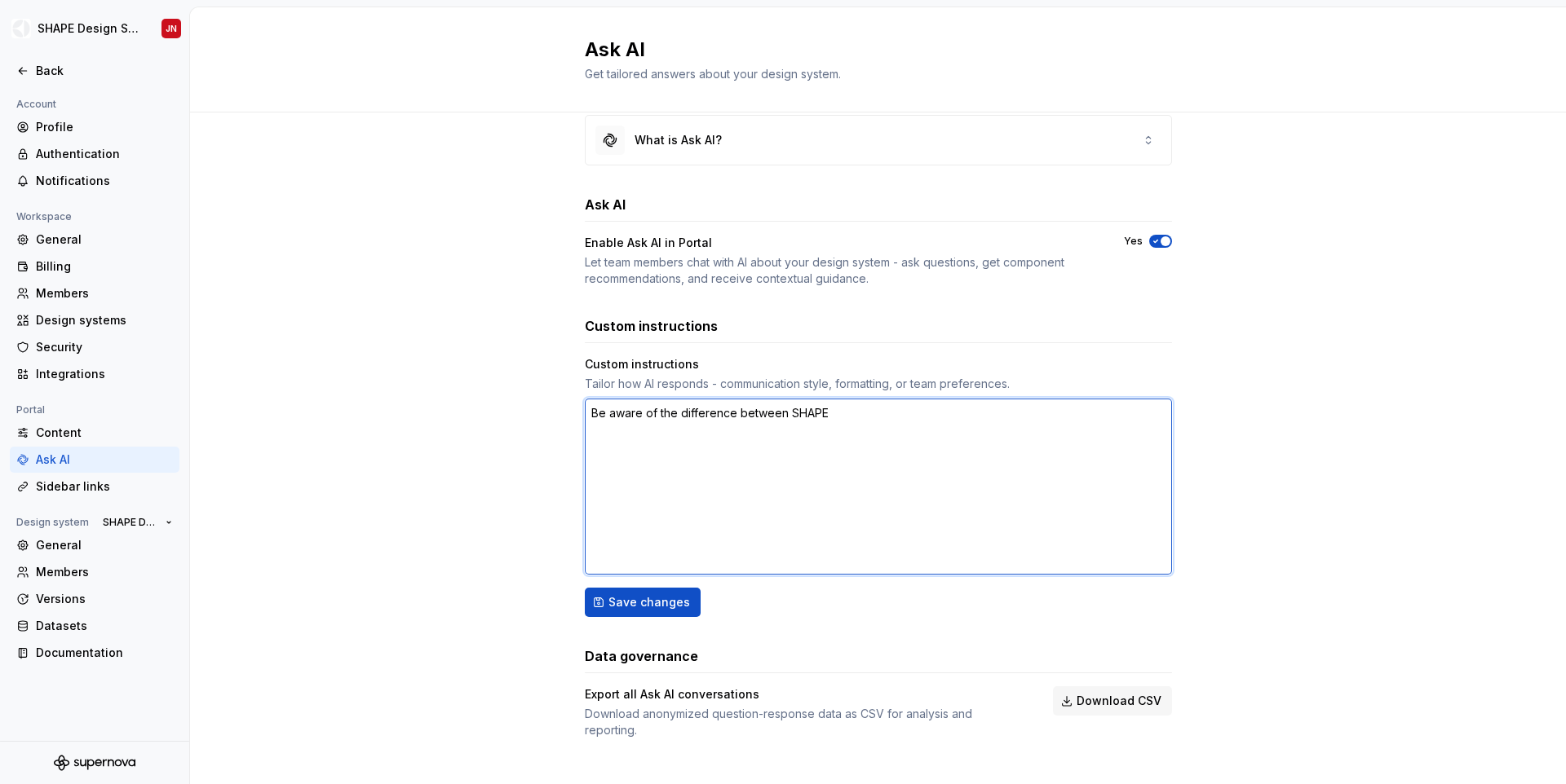
type textarea "Be aware of the difference between SHAPE"
type textarea "*"
type textarea "Be aware of the difference between SHAPE M"
type textarea "*"
type textarea "Be aware of the difference between SHAPE Mo"
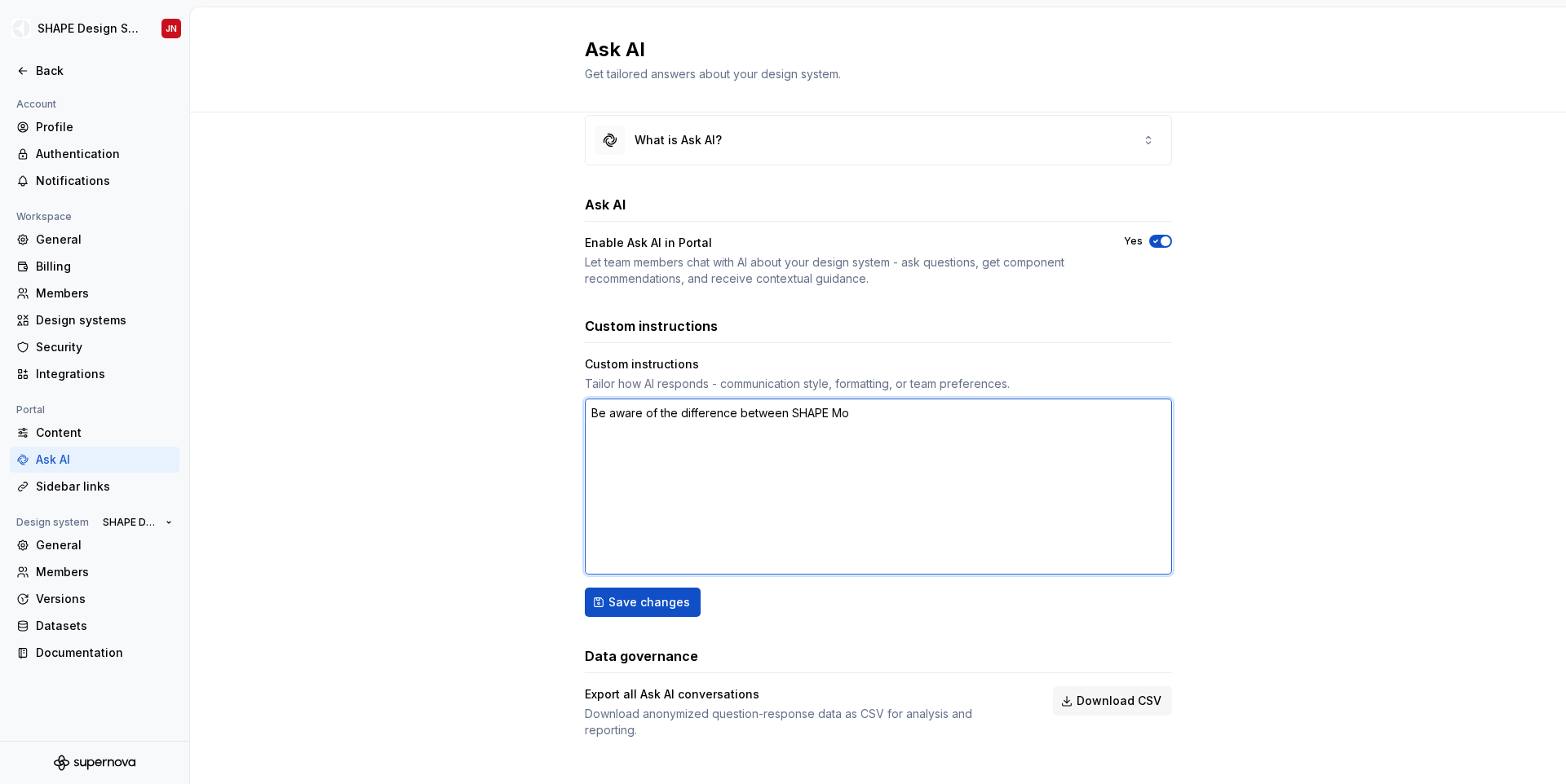
type textarea "*"
type textarea "Be aware of the difference between SHAPE Mob"
type textarea "*"
type textarea "Be aware of the difference between SHAPE [DEMOGRAPHIC_DATA]"
type textarea "*"
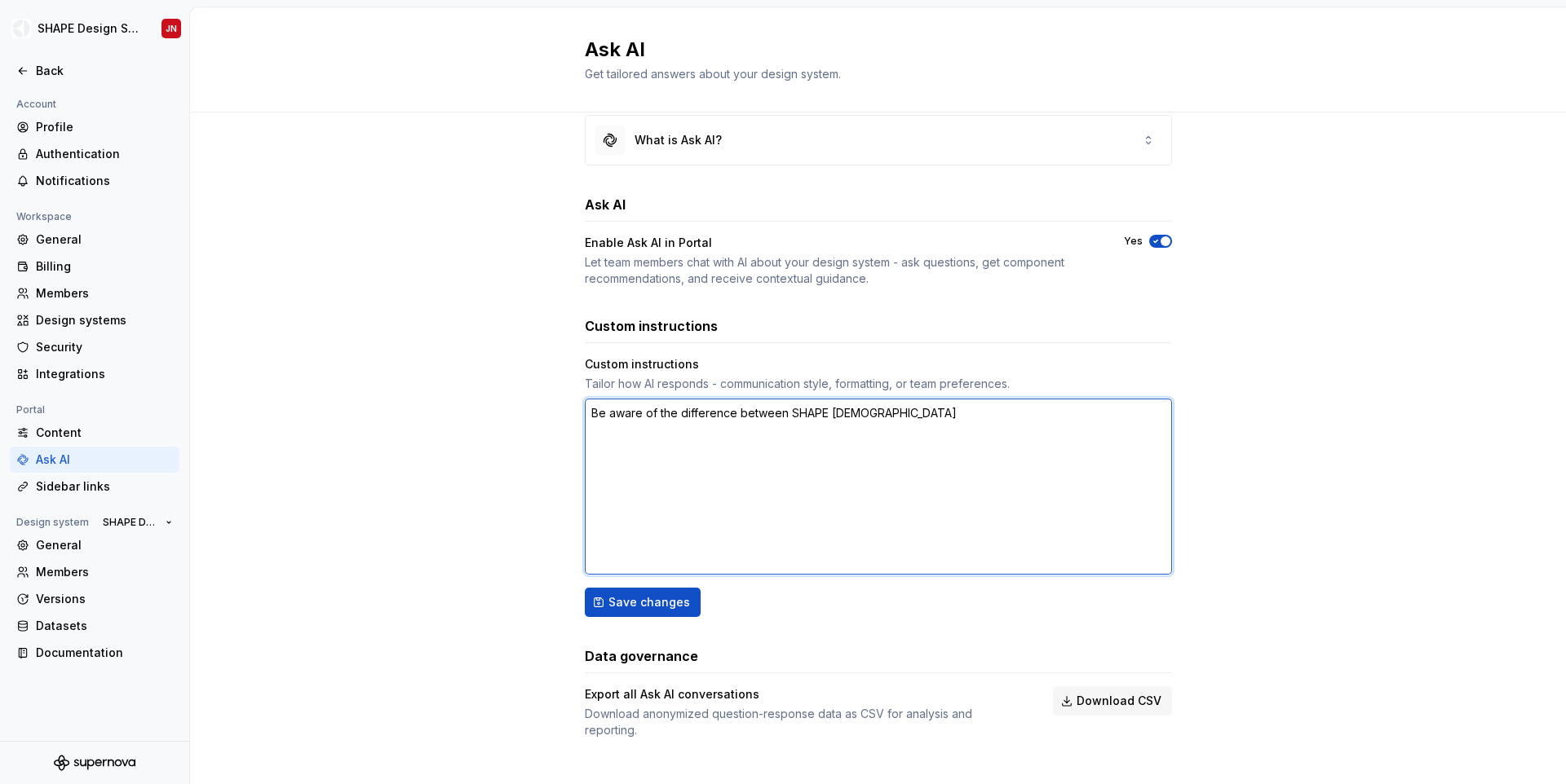
type textarea "Be aware of the difference between SHAPE Mobil"
type textarea "*"
type textarea "Be aware of the difference between SHAPE Mobile,"
type textarea "*"
type textarea "Be aware of the difference between SHAPE Mobile,"
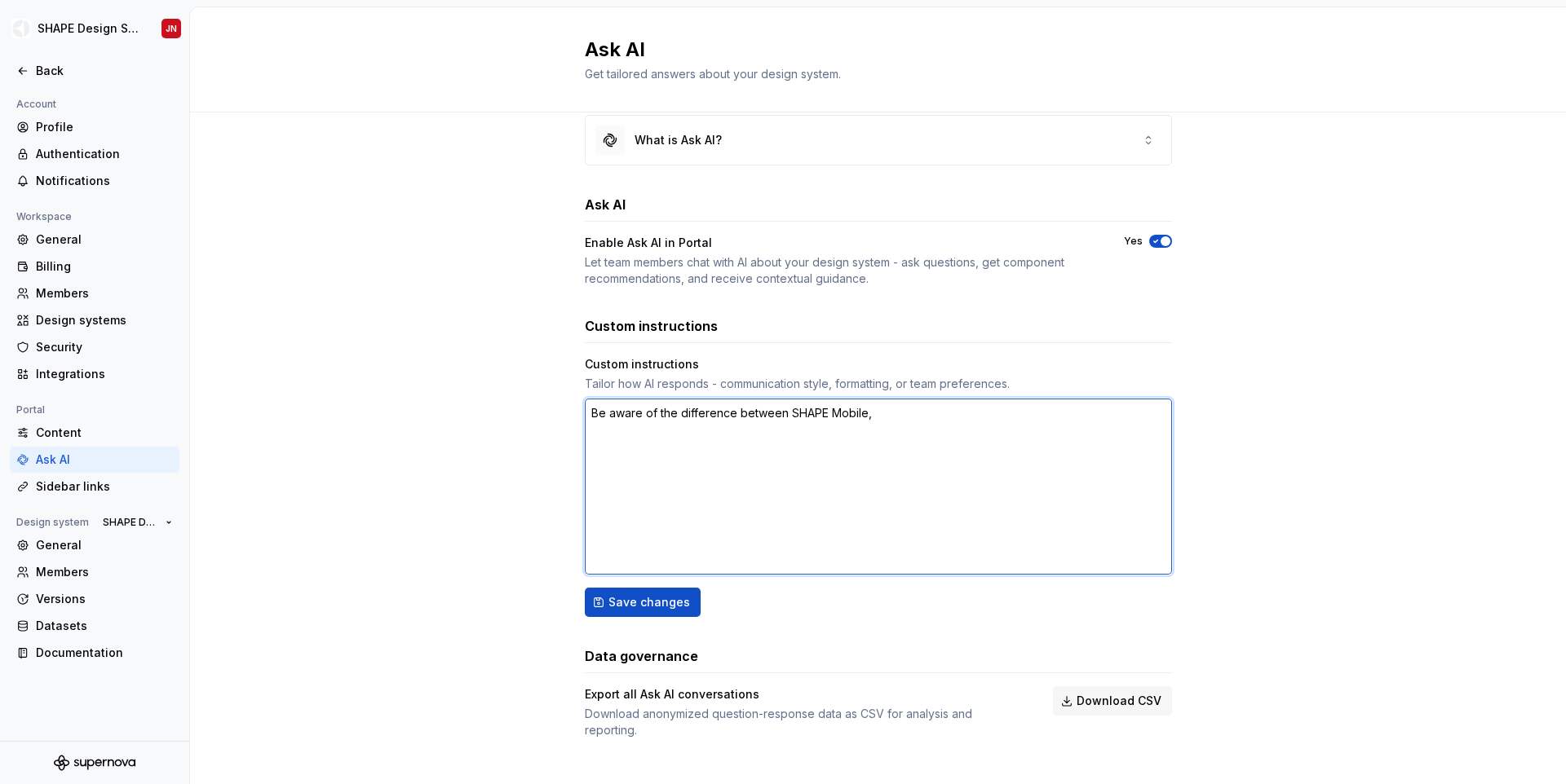
type textarea "*"
type textarea "Be aware of the difference between SHAPE Mobile, SH"
type textarea "*"
type textarea "Be aware of the difference between SHAPE Mobile, [DEMOGRAPHIC_DATA]"
type textarea "*"
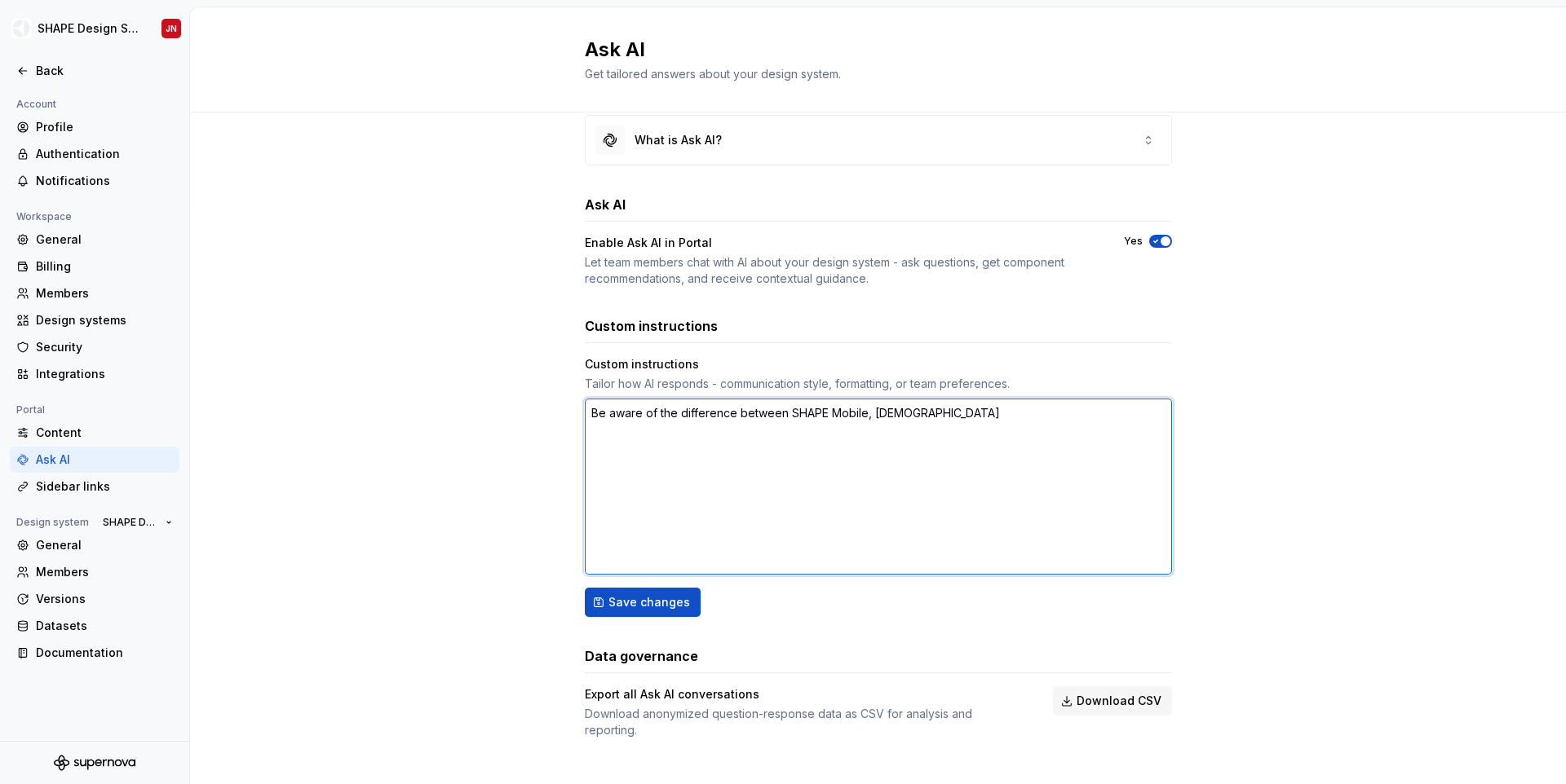
type textarea "Be aware of the difference between SHAPE Mobile, SHAP"
type textarea "*"
type textarea "Be aware of the difference between SHAPE Mobile, SHAPE"
type textarea "*"
type textarea "Be aware of the difference between SHAPE Mobile, SHAPE"
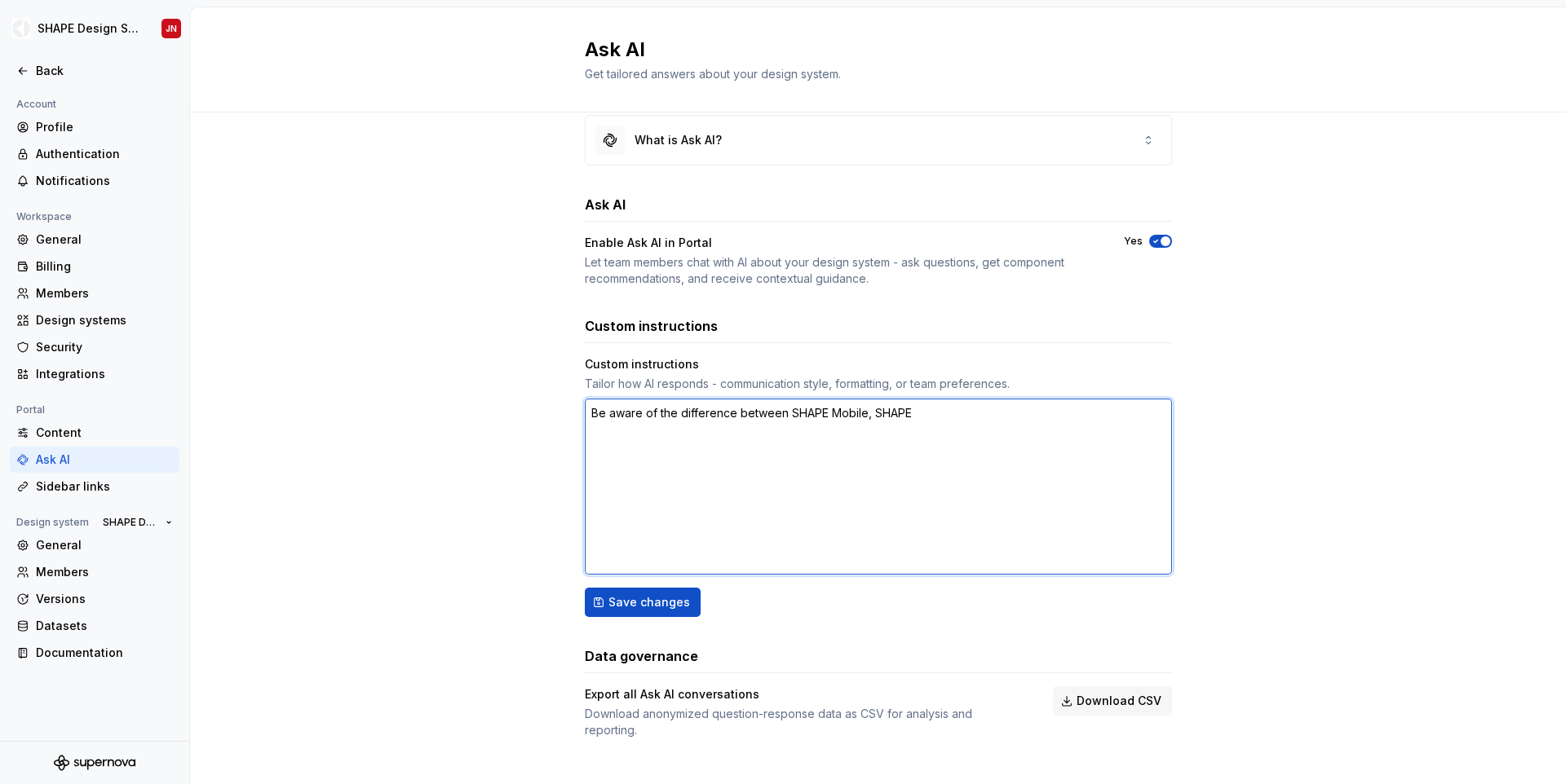
type textarea "*"
type textarea "Be aware of the difference between SHAPE Mobile, SHAPE A"
type textarea "*"
type textarea "Be aware of the difference between SHAPE Mobile, SHAPE Ap"
type textarea "*"
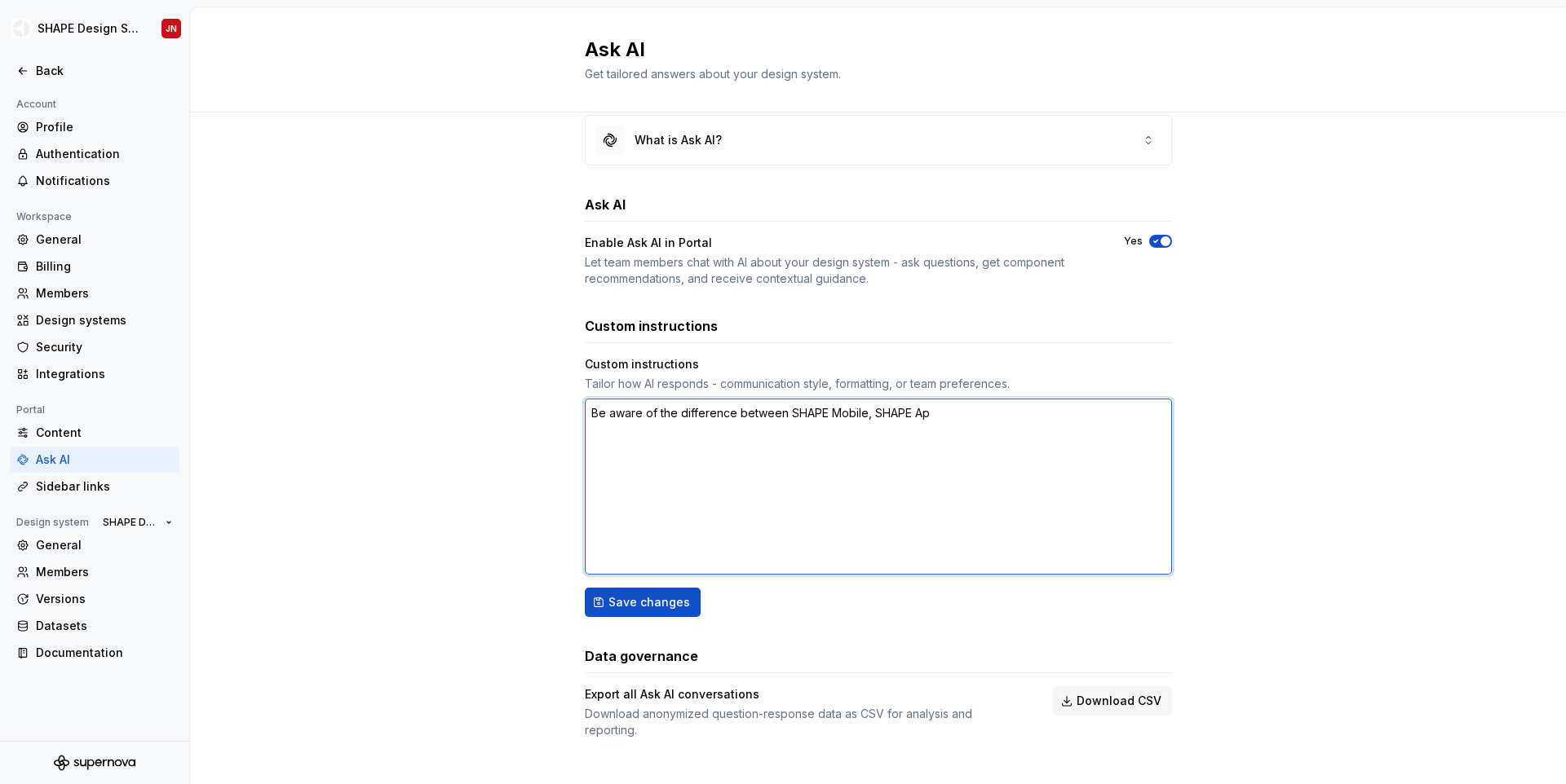
type textarea "Be aware of the difference between SHAPE Mobile, SHAPE App"
type textarea "*"
type textarea "Be aware of the difference between SHAPE Mobile, SHAPE Appl"
type textarea "*"
type textarea "Be aware of the difference between SHAPE Mobile, SHAPE Appla"
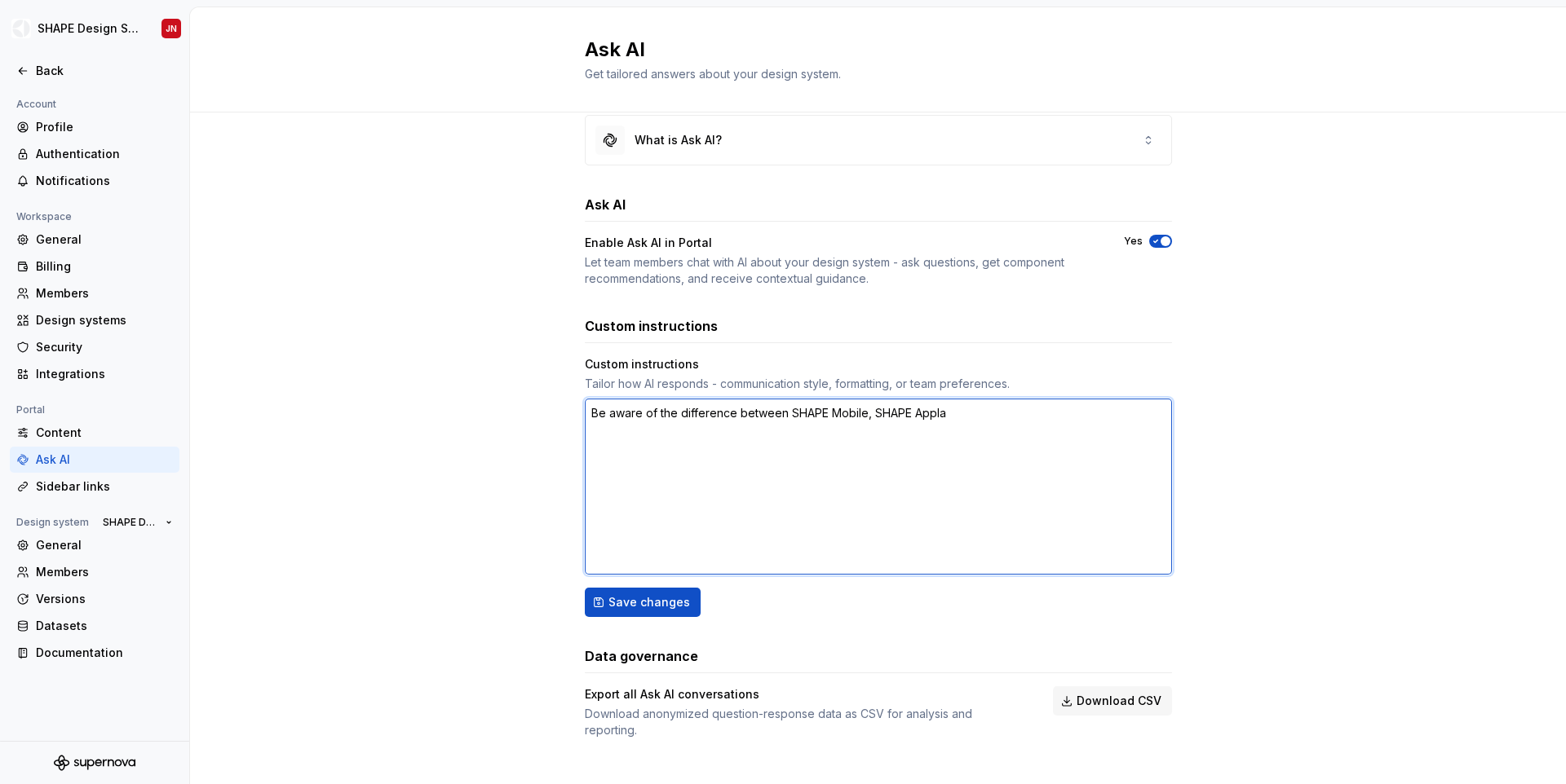
type textarea "*"
type textarea "Be aware of the difference between SHAPE Mobile, SHAPE Applai"
type textarea "*"
type textarea "Be aware of the difference between SHAPE Mobile, SHAPE Applain"
type textarea "*"
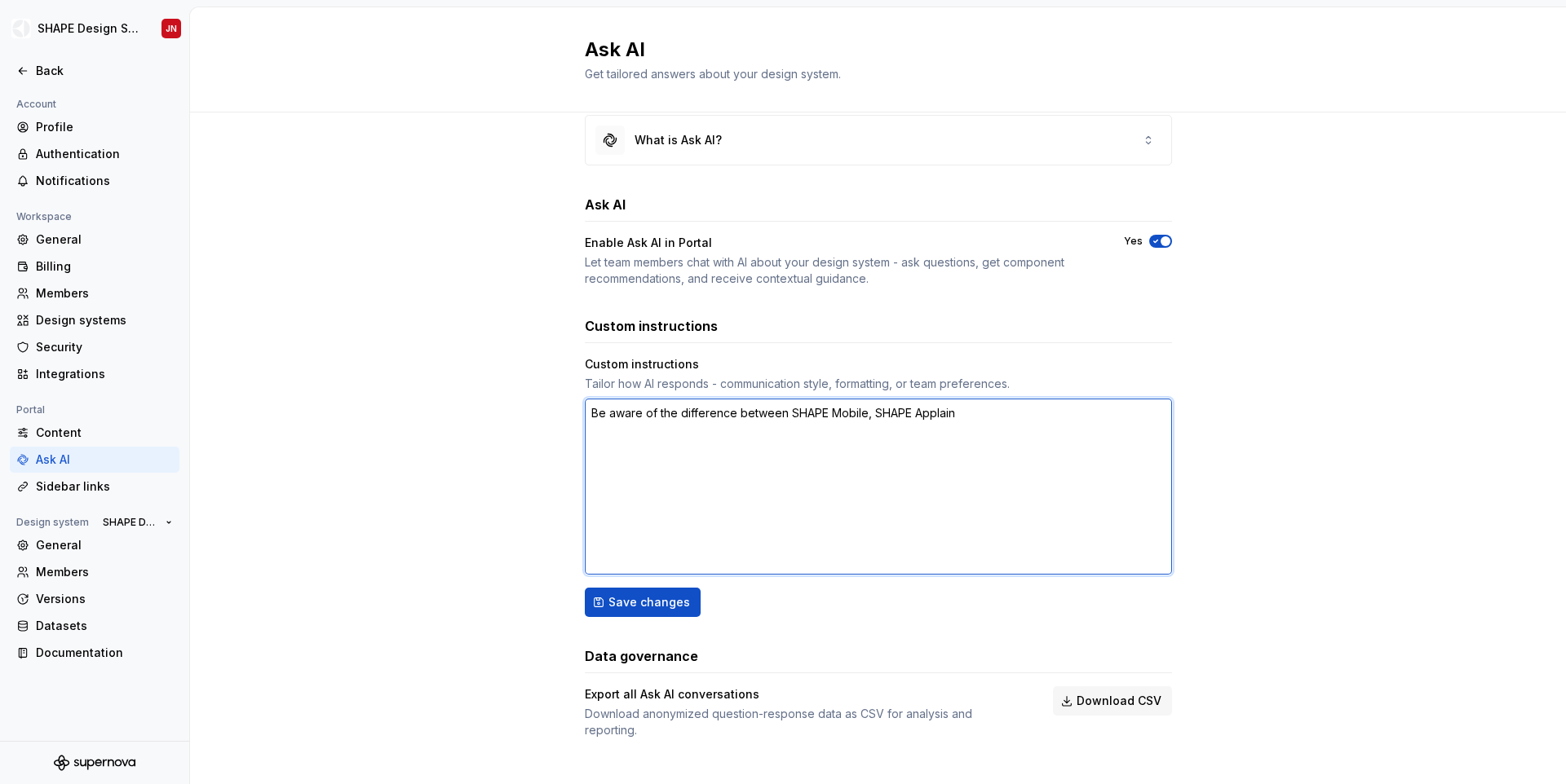
type textarea "Be aware of the difference between SHAPE Mobile, SHAPE Applainc"
type textarea "*"
type textarea "Be aware of the difference between SHAPE Mobile, SHAPE Applaince"
type textarea "*"
type textarea "Be aware of the difference between SHAPE Mobile, SHAPE Applaince"
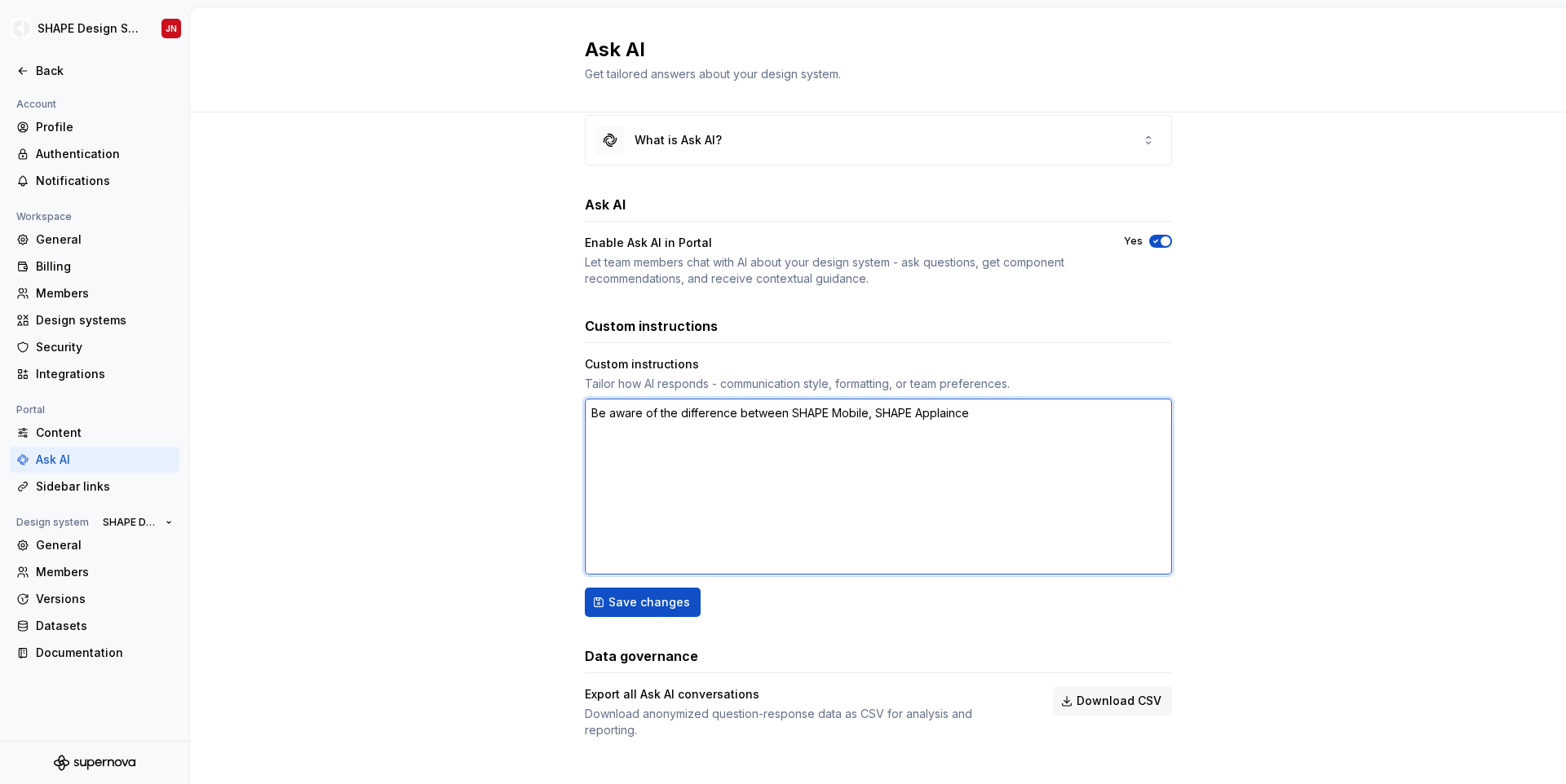
type textarea "*"
type textarea "Be aware of the difference between SHAPE Mobile, SHAPE Applaince a"
type textarea "*"
type textarea "Be aware of the difference between SHAPE Mobile, SHAPE A"
type textarea "*"
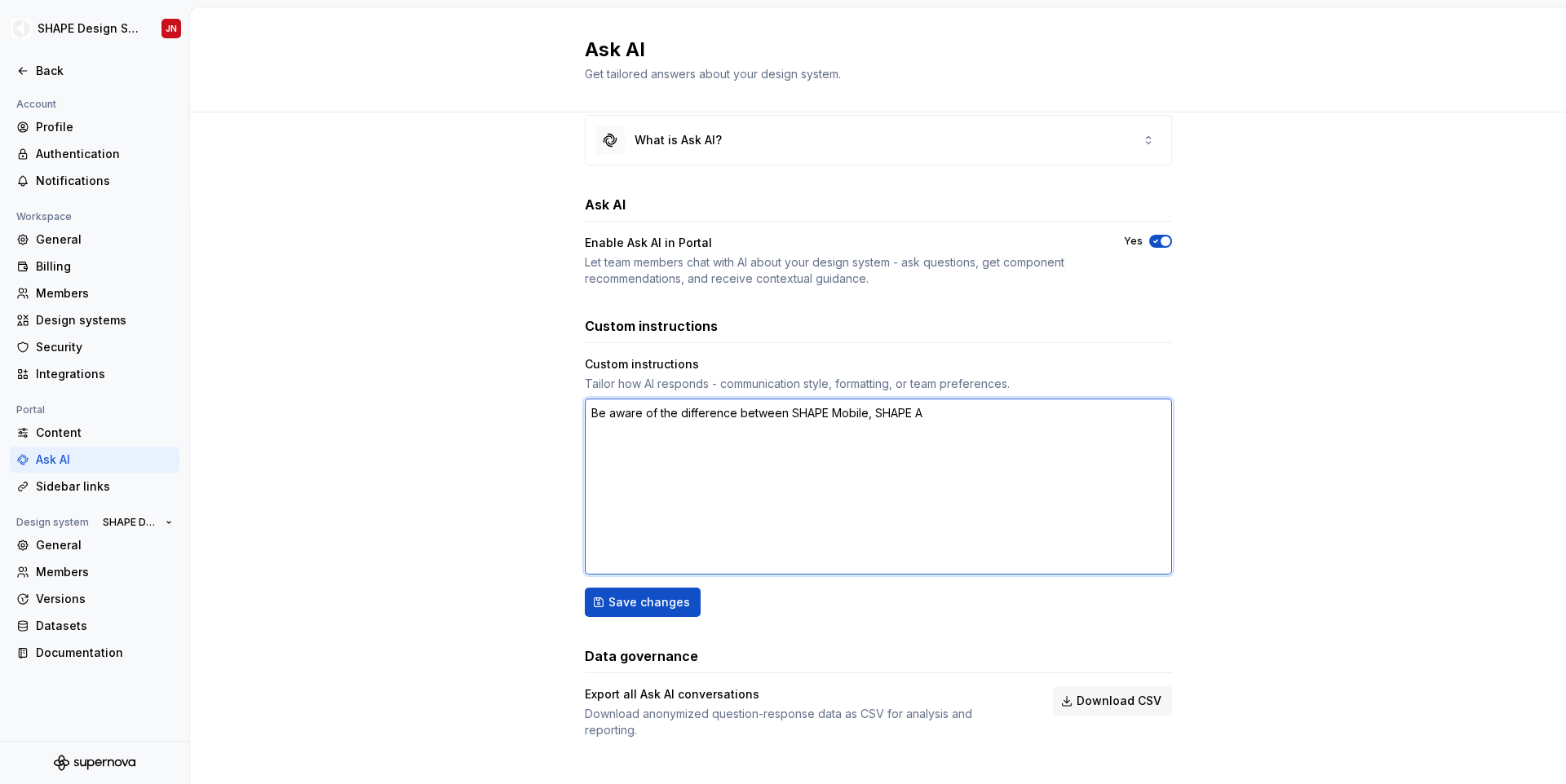
type textarea "Be aware of the difference between SHAPE Mobile, SHAPE Ap"
type textarea "*"
type textarea "Be aware of the difference between SHAPE Mobile, SHAPE App"
type textarea "*"
type textarea "Be aware of the difference between SHAPE Mobile, SHAPE Appl"
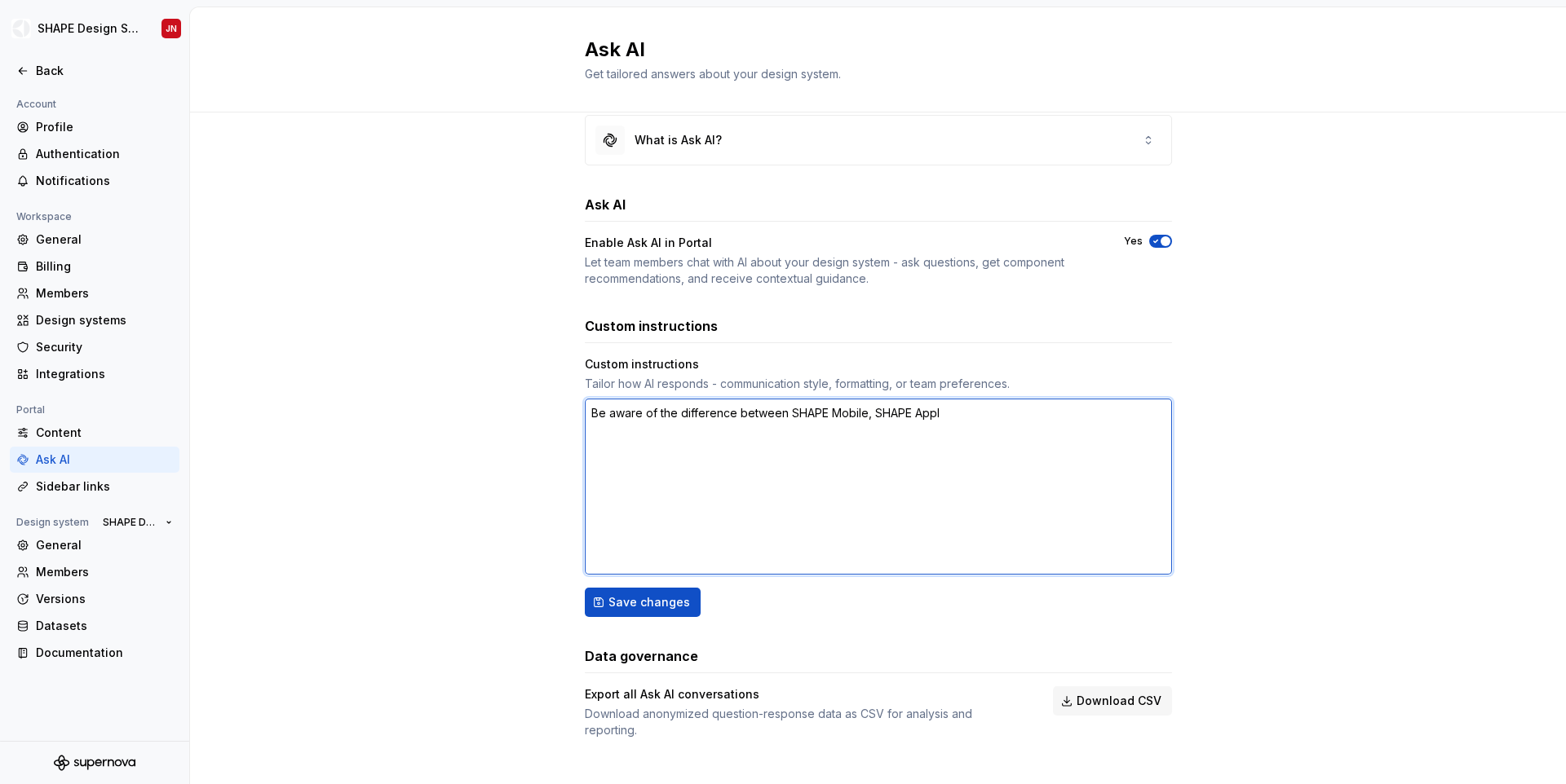
type textarea "*"
type textarea "Be aware of the difference between SHAPE Mobile, SHAPE Appli"
type textarea "*"
type textarea "Be aware of the difference between SHAPE Mobile, SHAPE Applia"
type textarea "*"
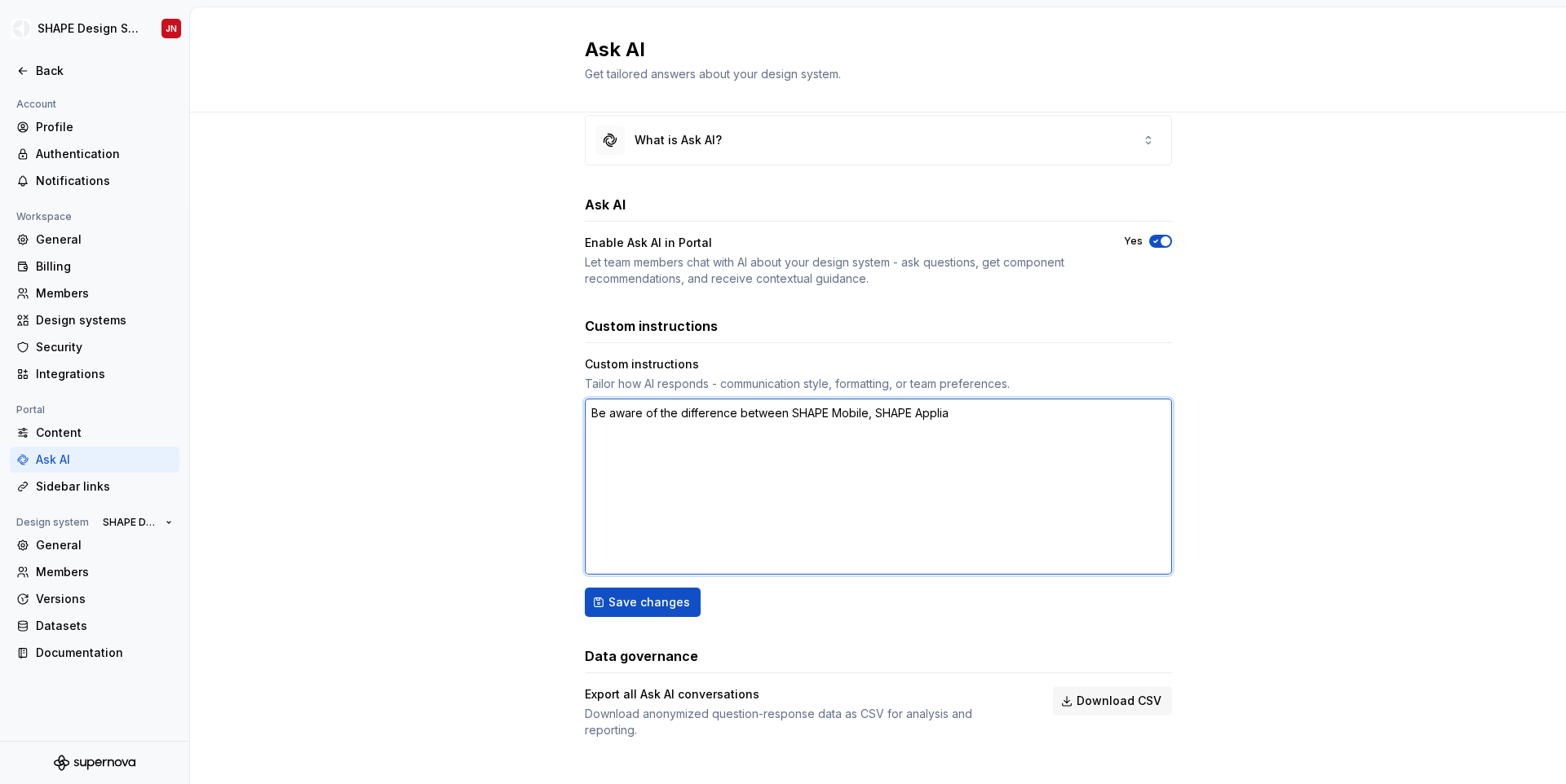
type textarea "Be aware of the difference between SHAPE Mobile, SHAPE Applian"
type textarea "*"
type textarea "Be aware of the difference between SHAPE Mobile, SHAPE Applianc"
type textarea "*"
type textarea "Be aware of the difference between SHAPE Mobile, SHAPE Appliance"
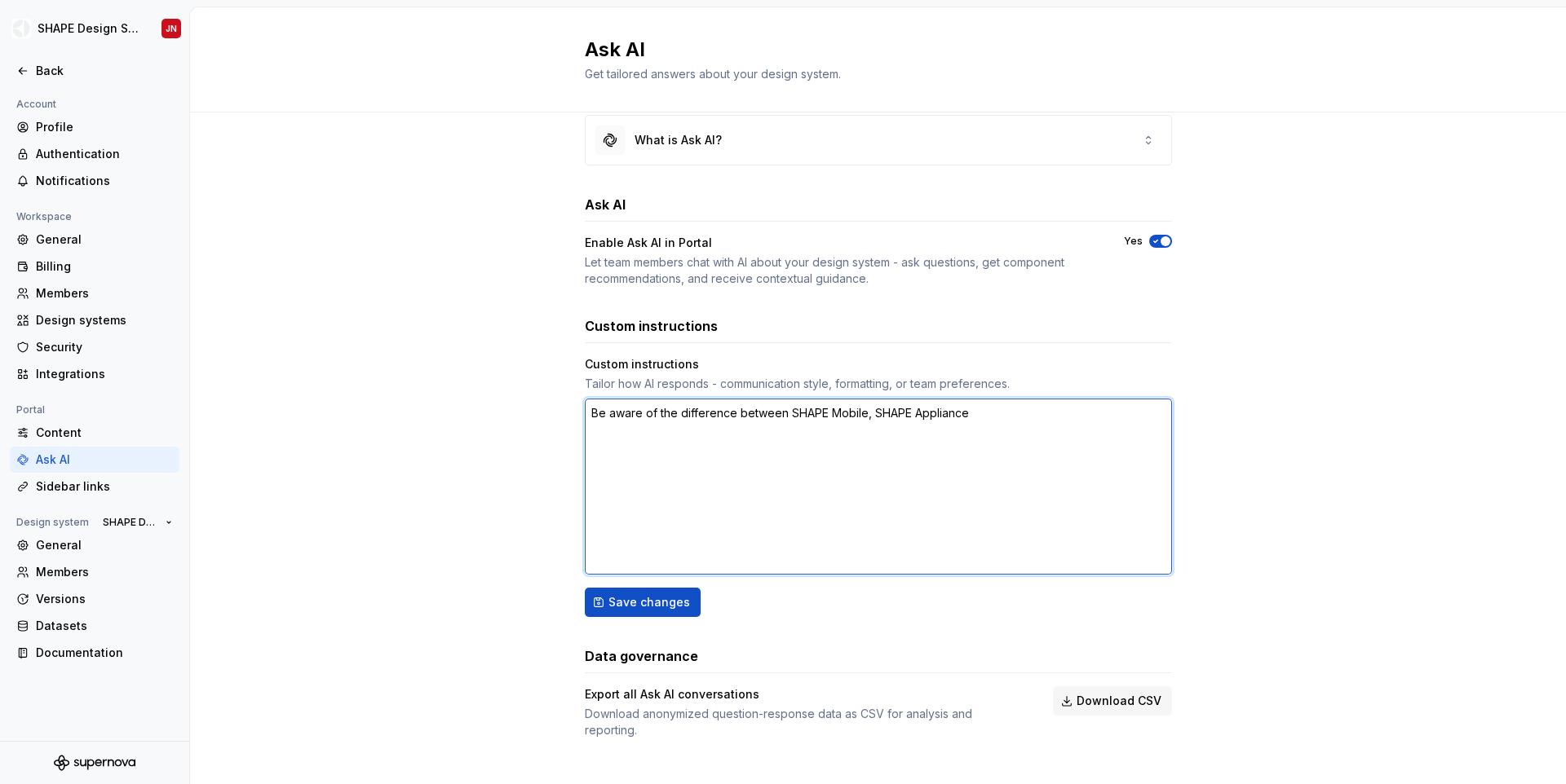
type textarea "*"
type textarea "Be aware of the difference between SHAPE Mobile, SHAPE Appliance"
type textarea "*"
type textarea "Be aware of the difference between SHAPE Mobile, SHAPE Appliance a"
type textarea "*"
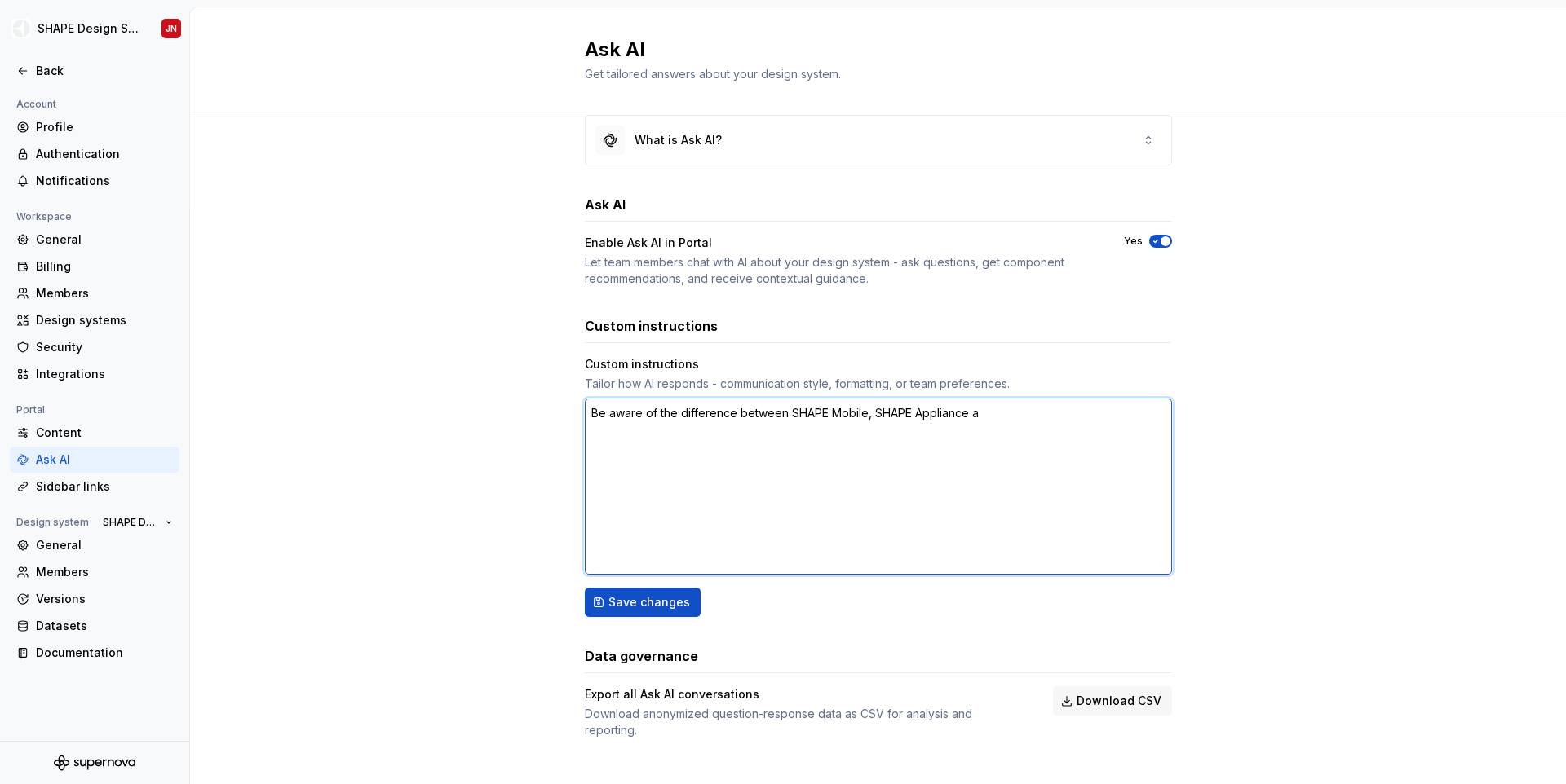
type textarea "Be aware of the difference between SHAPE Mobile, SHAPE Appliance an"
type textarea "*"
type textarea "Be aware of the difference between SHAPE Mobile, SHAPE Appliance and"
type textarea "*"
type textarea "Be aware of the difference between SHAPE Mobile, SHAPE Appliance and"
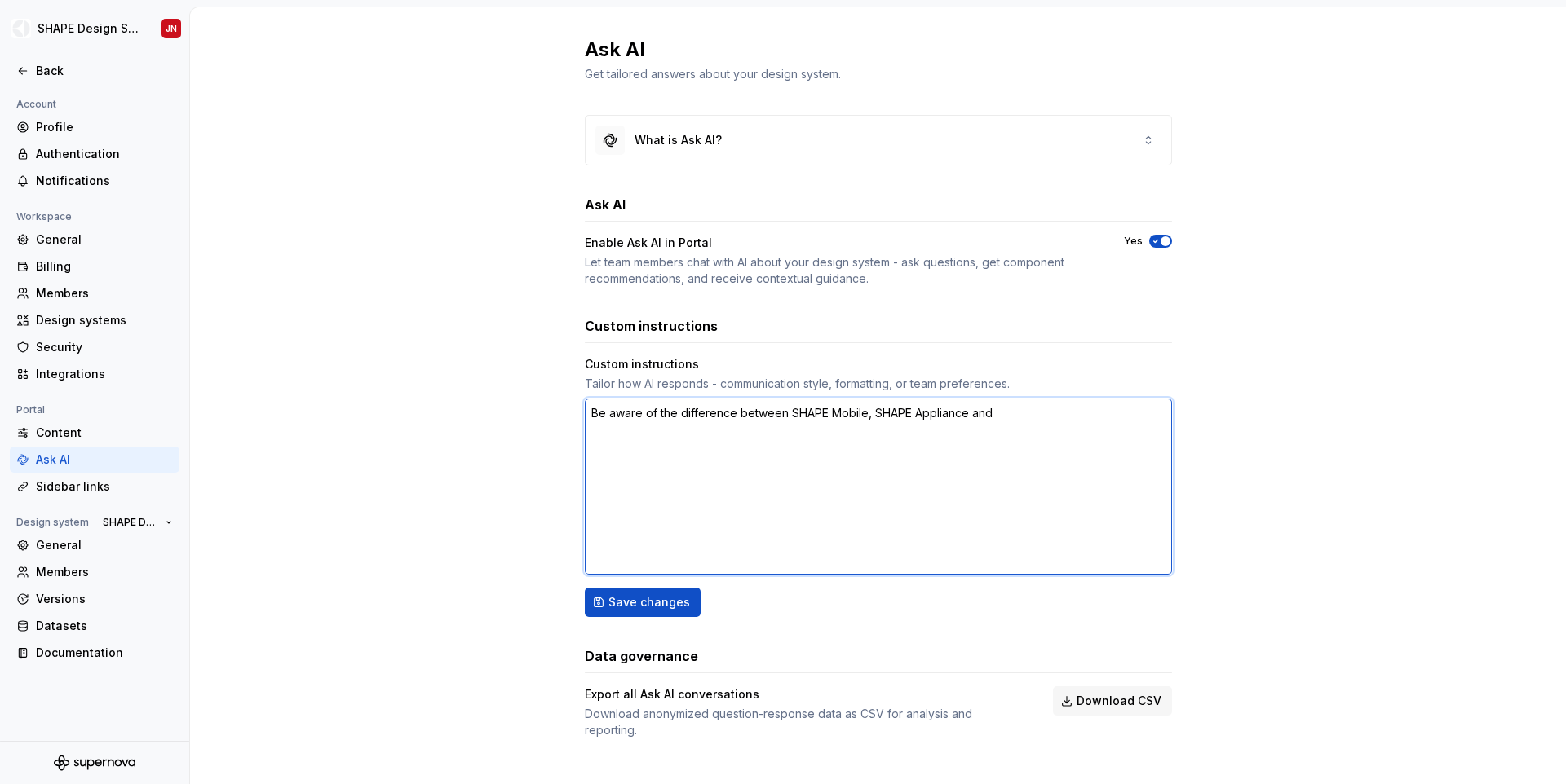
type textarea "*"
type textarea "Be aware of the difference between SHAPE Mobile, SHAPE Appliance and S"
type textarea "*"
type textarea "Be aware of the difference between SHAPE Mobile, SHAPE Appliance and SH"
type textarea "*"
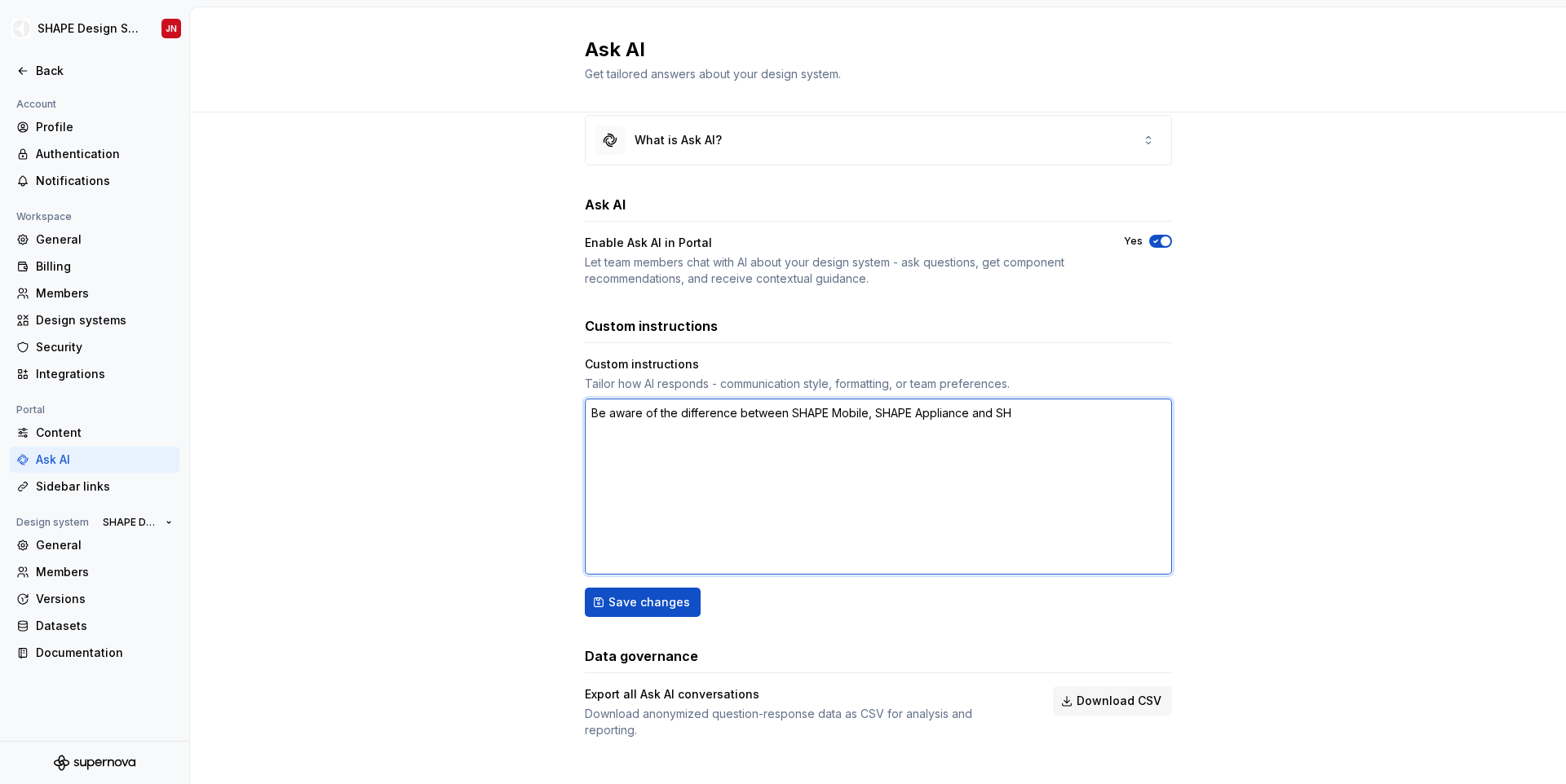
type textarea "Be aware of the difference between SHAPE Mobile, SHAPE Appliance and SHA"
type textarea "*"
type textarea "Be aware of the difference between SHAPE Mobile, SHAPE Appliance and SHAP"
type textarea "*"
type textarea "Be aware of the difference between SHAPE Mobile, SHAPE Appliance and SHAPE"
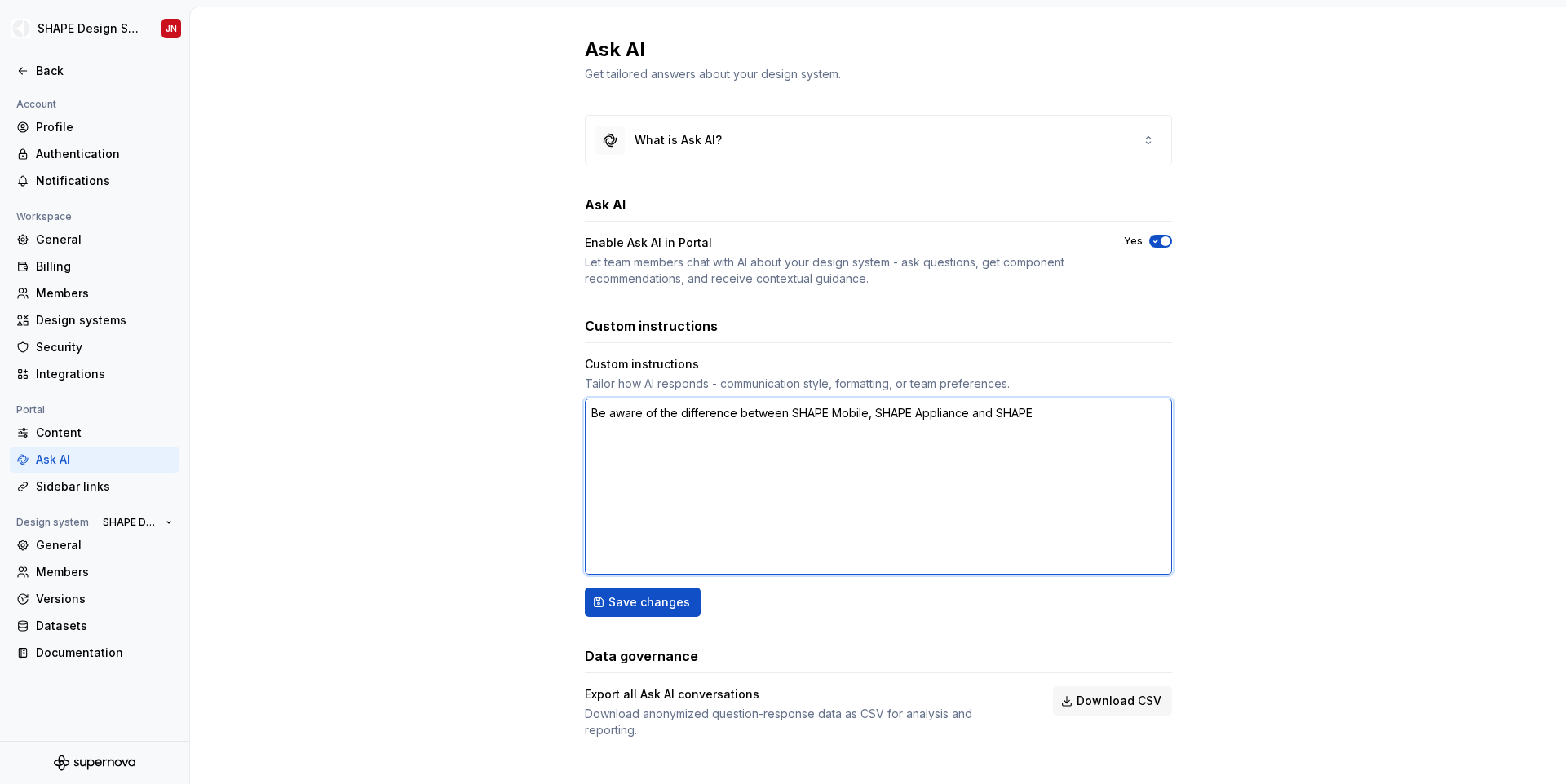
type textarea "*"
type textarea "Be aware of the difference between SHAPE Mobile, SHAPE Appliance and SHAPE"
type textarea "*"
type textarea "Be aware of the difference between SHAPE Mobile, SHAPE Appliance and SHAPE W"
type textarea "*"
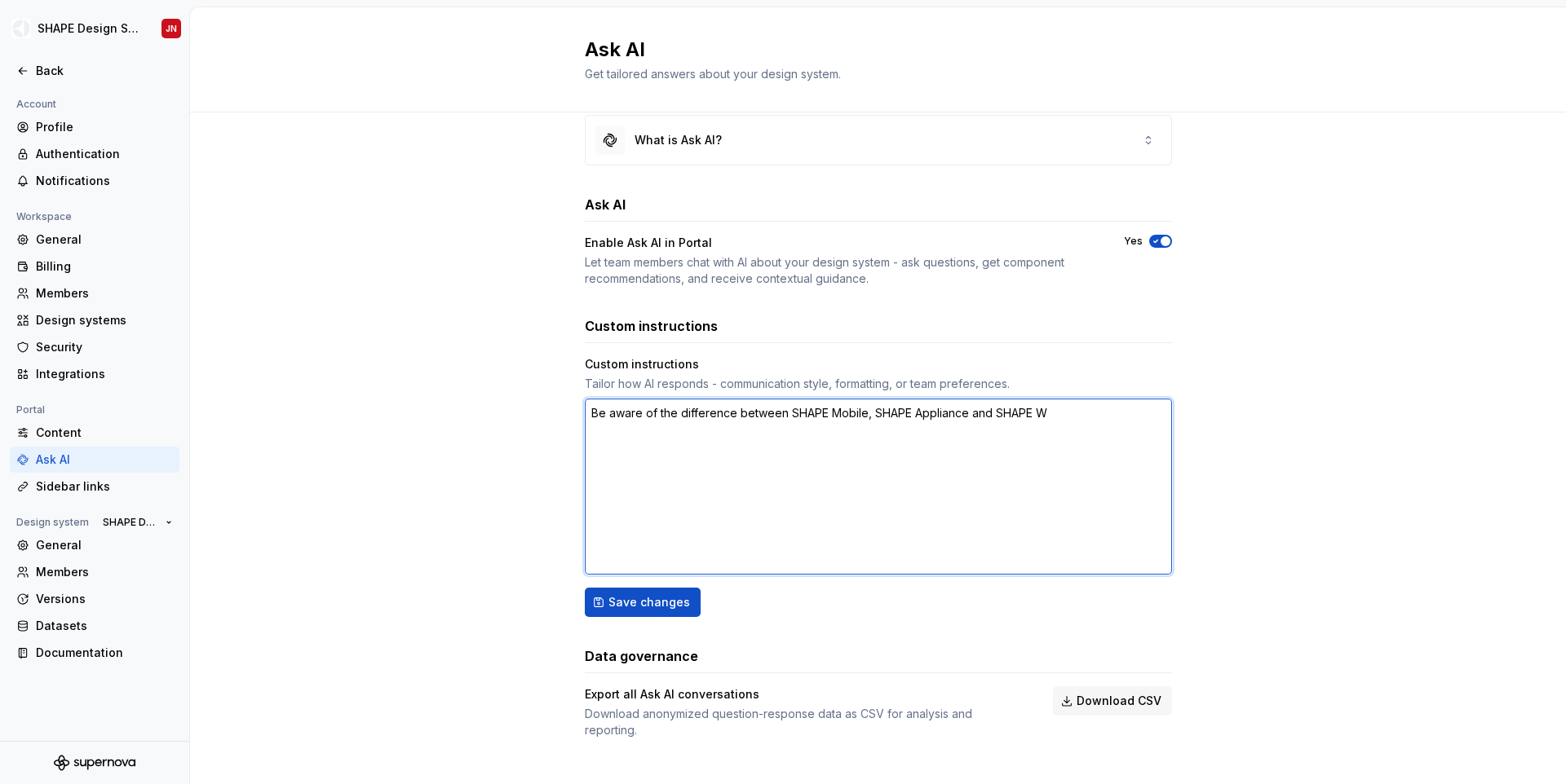
type textarea "Be aware of the difference between SHAPE Mobile, SHAPE Appliance and SHAPE We"
type textarea "*"
type textarea "Be aware of the difference between SHAPE Mobile, SHAPE Appliance and SHAPE Web"
type textarea "*"
type textarea "Be aware of the difference between SHAPE Mobile, SHAPE Appliance and SHAPE Web."
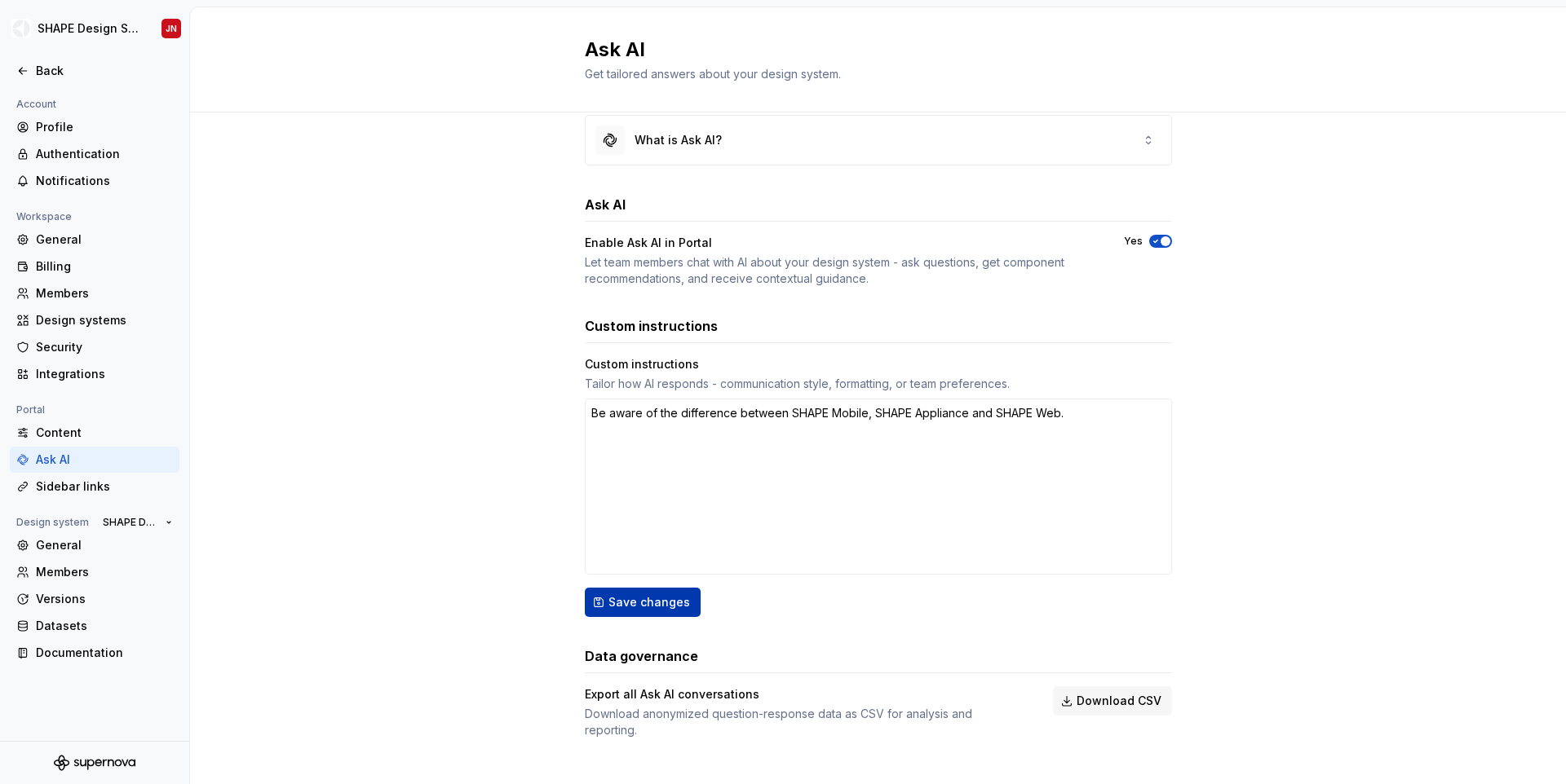
click at [636, 612] on button "Save changes" at bounding box center [642, 602] width 116 height 29
type textarea "*"
